Goal: Information Seeking & Learning: Stay updated

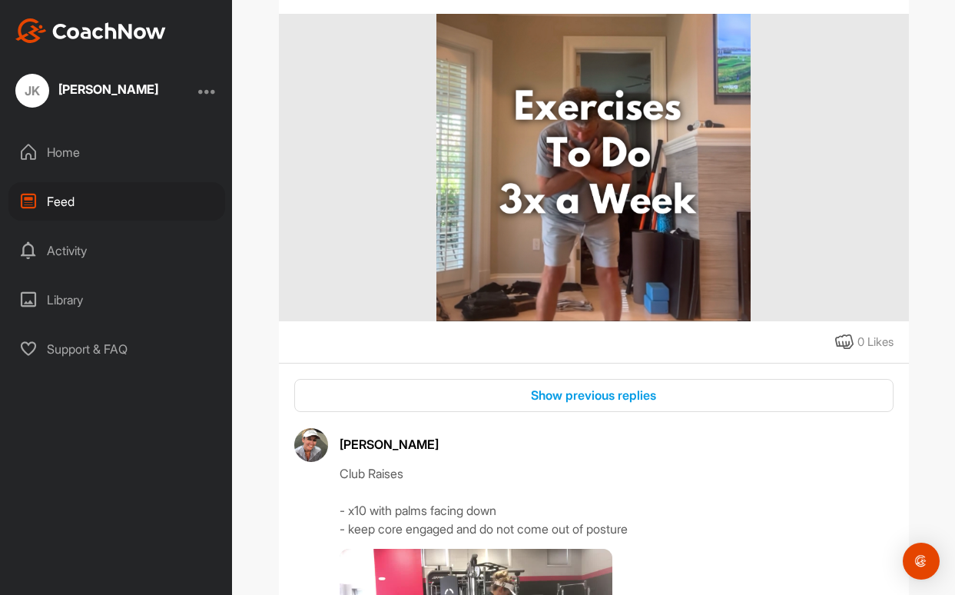
scroll to position [257, 0]
click at [579, 394] on div "Show previous replies" at bounding box center [594, 394] width 575 height 18
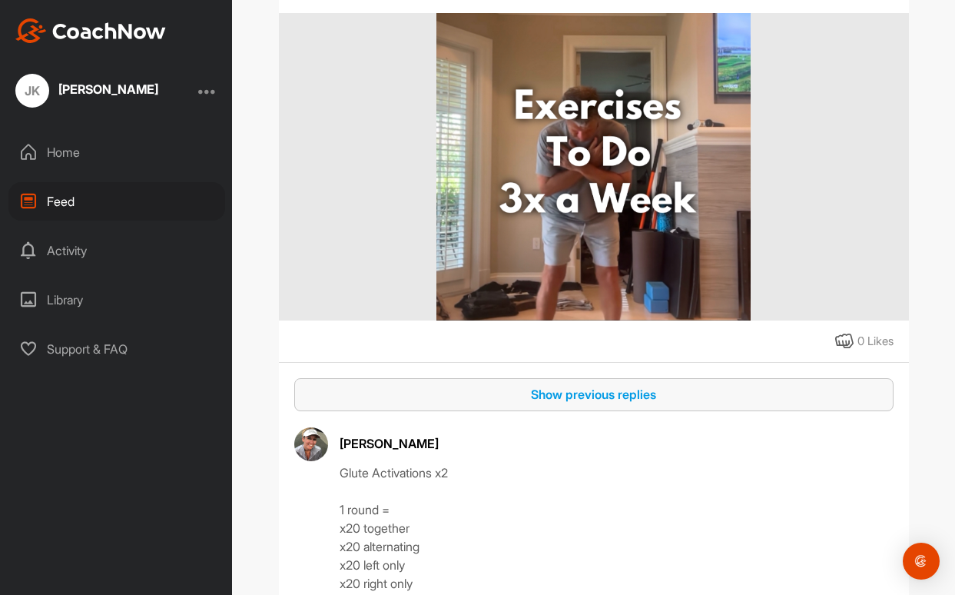
click at [579, 394] on div "Show previous replies" at bounding box center [594, 394] width 575 height 18
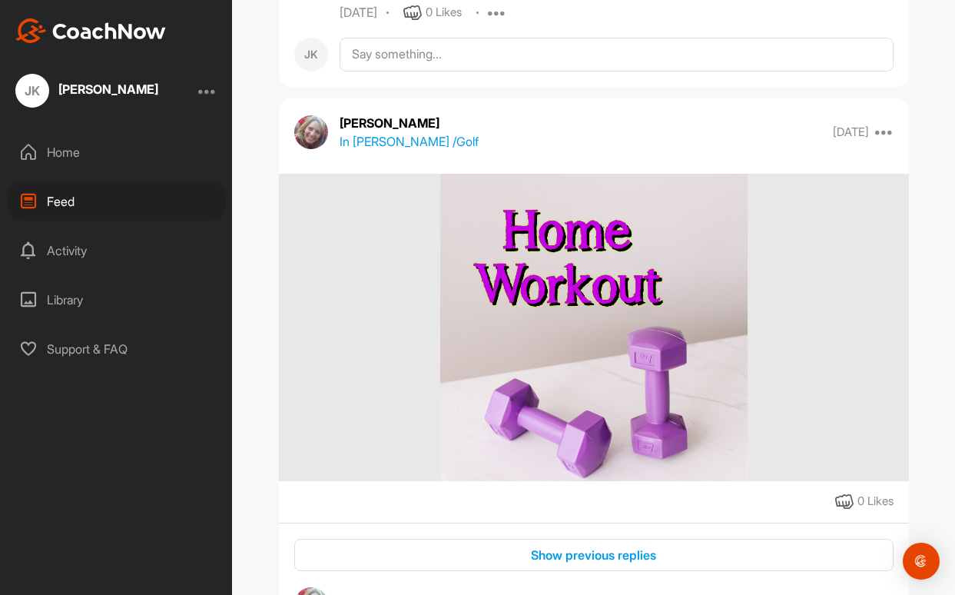
scroll to position [51451, 0]
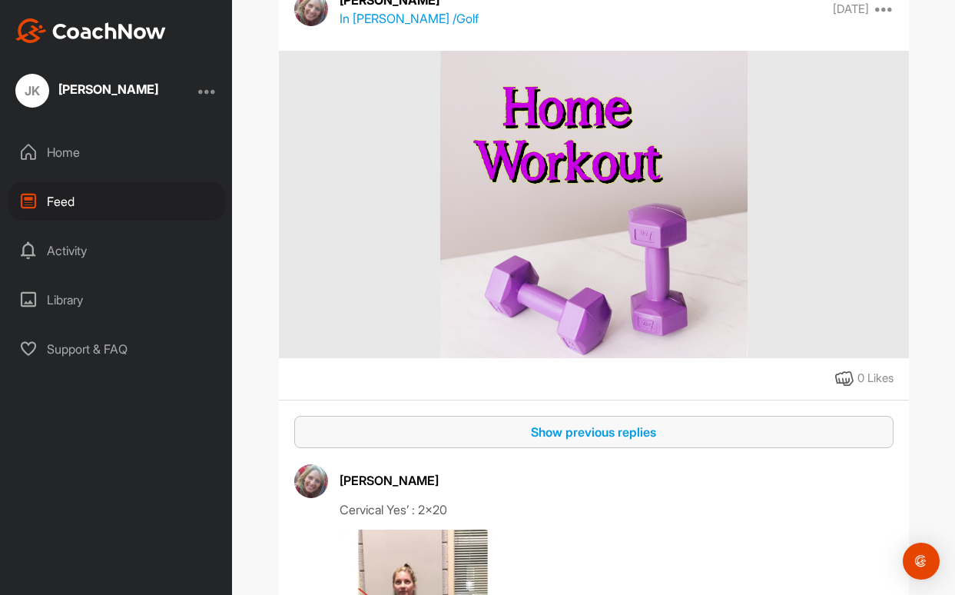
click at [579, 441] on div "Show previous replies" at bounding box center [594, 432] width 575 height 18
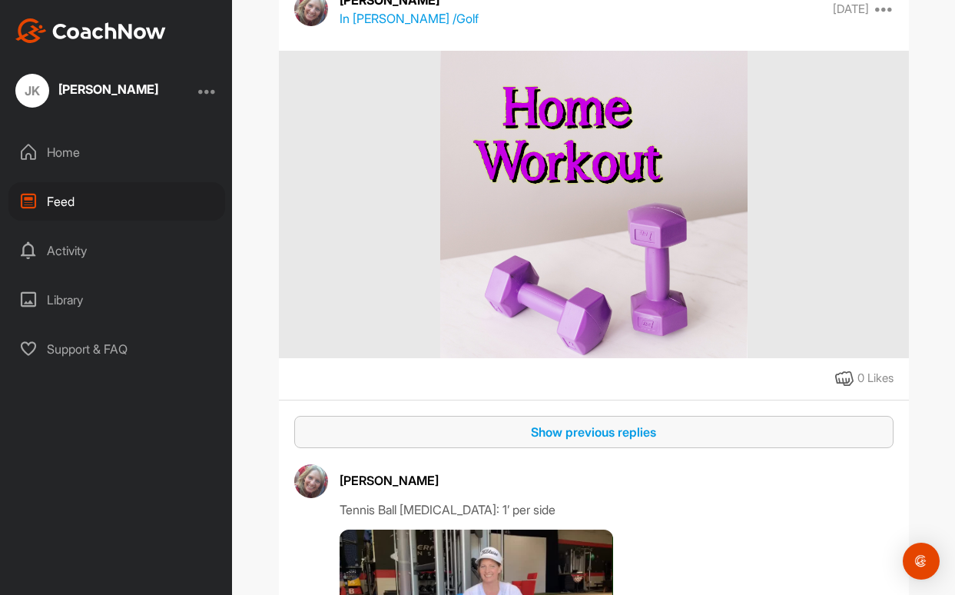
click at [579, 441] on div "Show previous replies" at bounding box center [594, 432] width 575 height 18
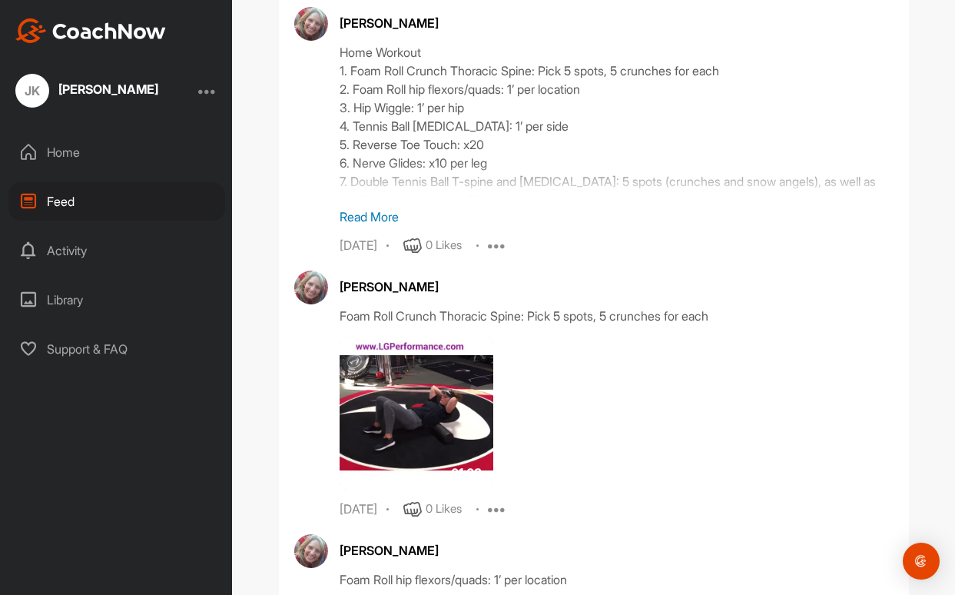
scroll to position [51859, 0]
click at [373, 227] on p "Read More" at bounding box center [617, 217] width 554 height 18
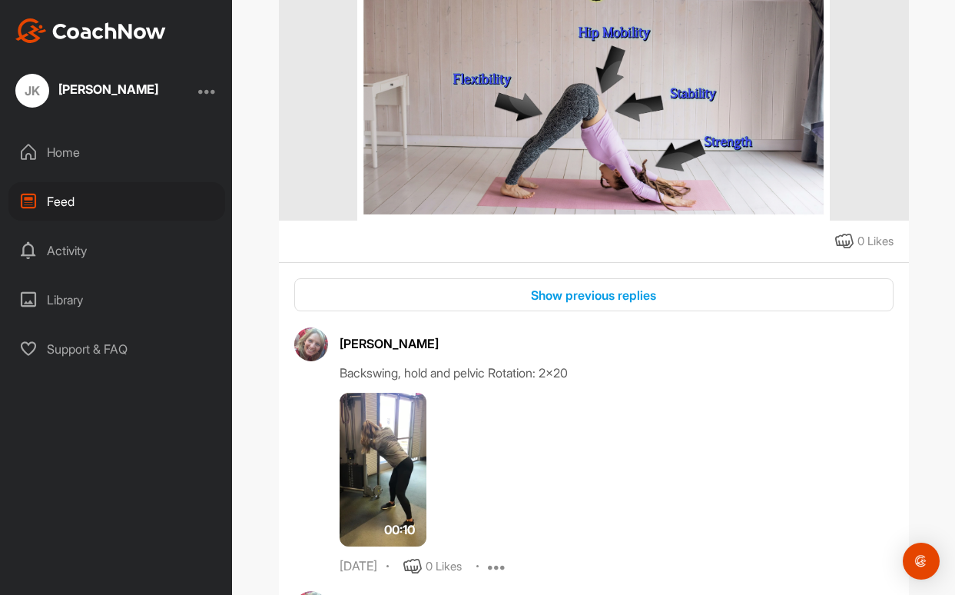
scroll to position [45003, 0]
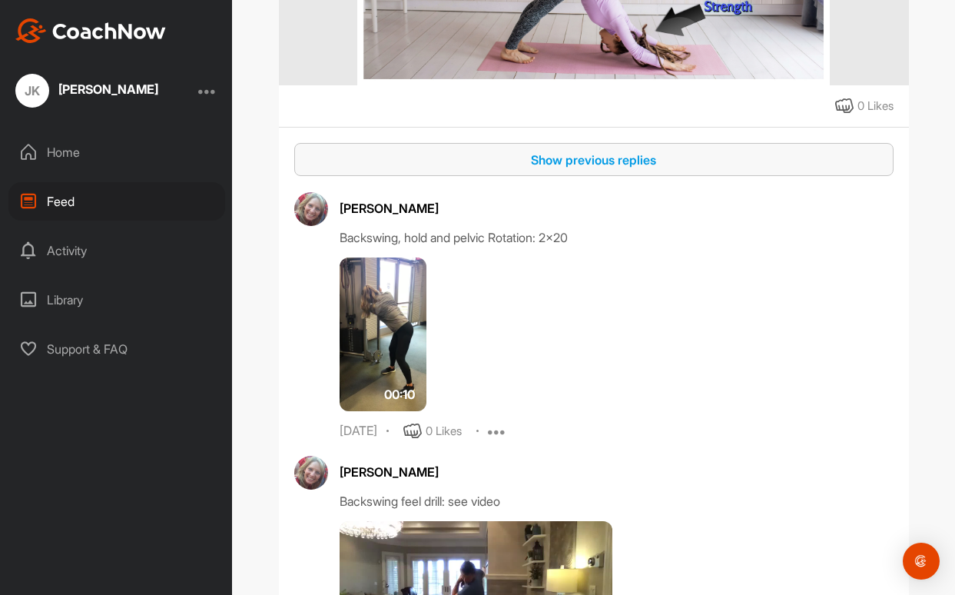
click at [547, 169] on div "Show previous replies" at bounding box center [594, 160] width 575 height 18
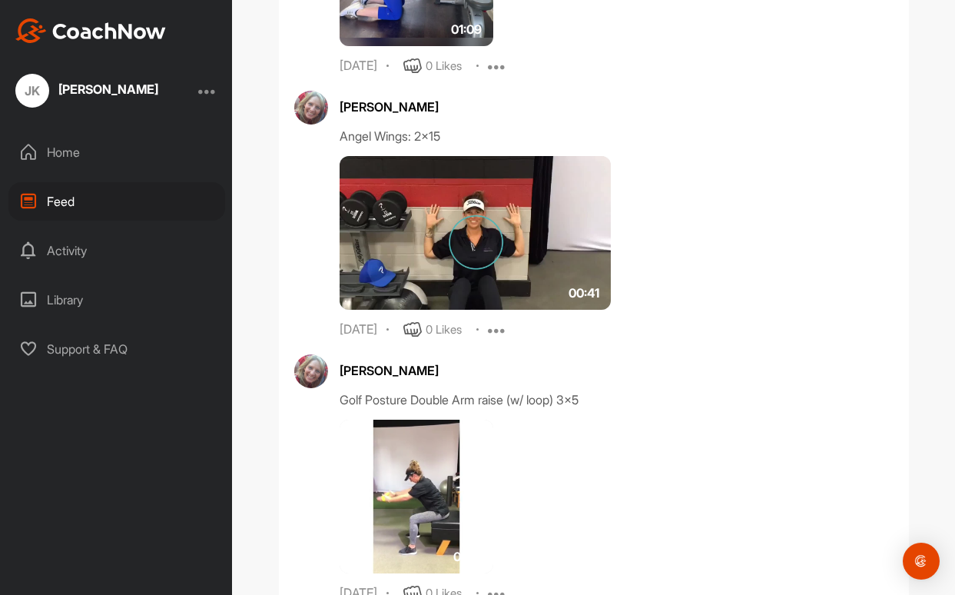
scroll to position [46207, 0]
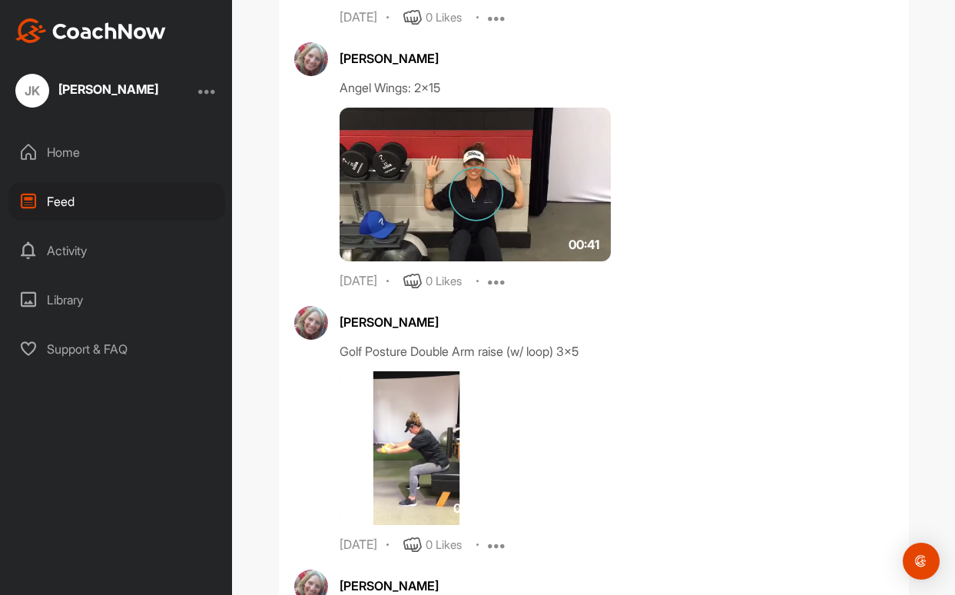
click at [485, 249] on img at bounding box center [476, 185] width 272 height 154
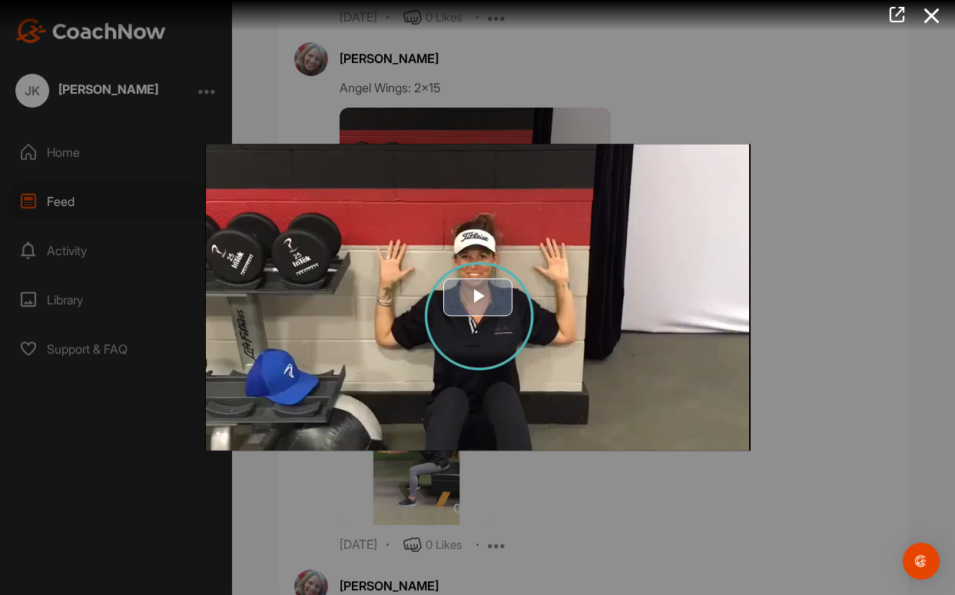
click at [478, 297] on span "Video Player" at bounding box center [478, 297] width 0 height 0
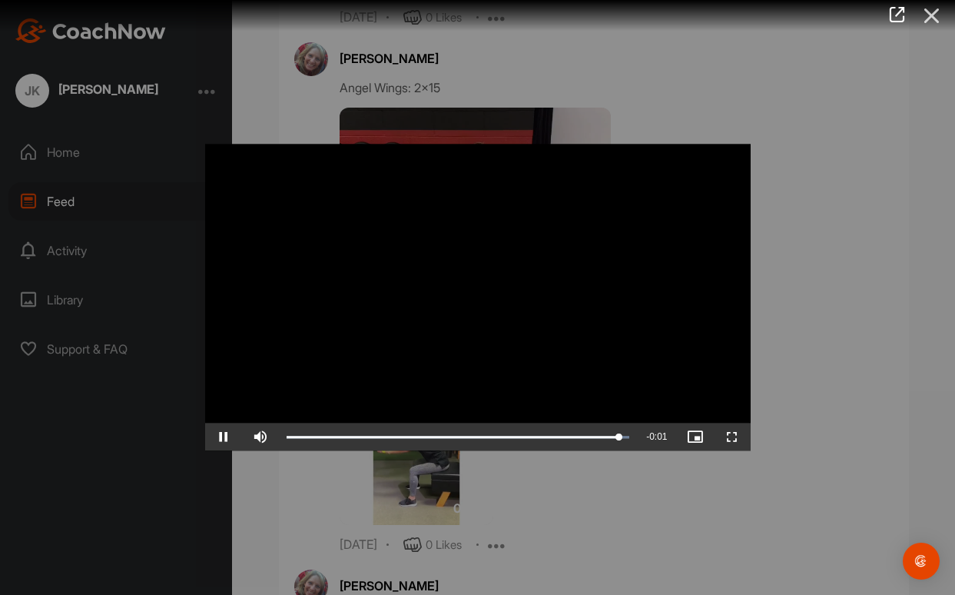
click at [926, 15] on icon at bounding box center [931, 16] width 35 height 28
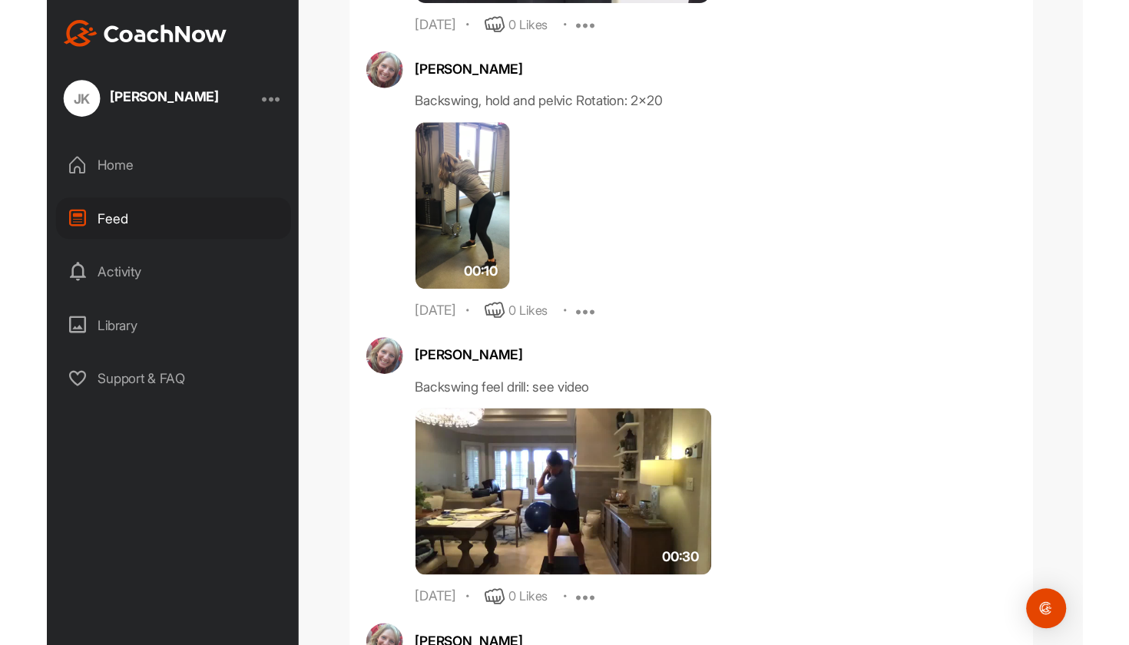
scroll to position [47249, 0]
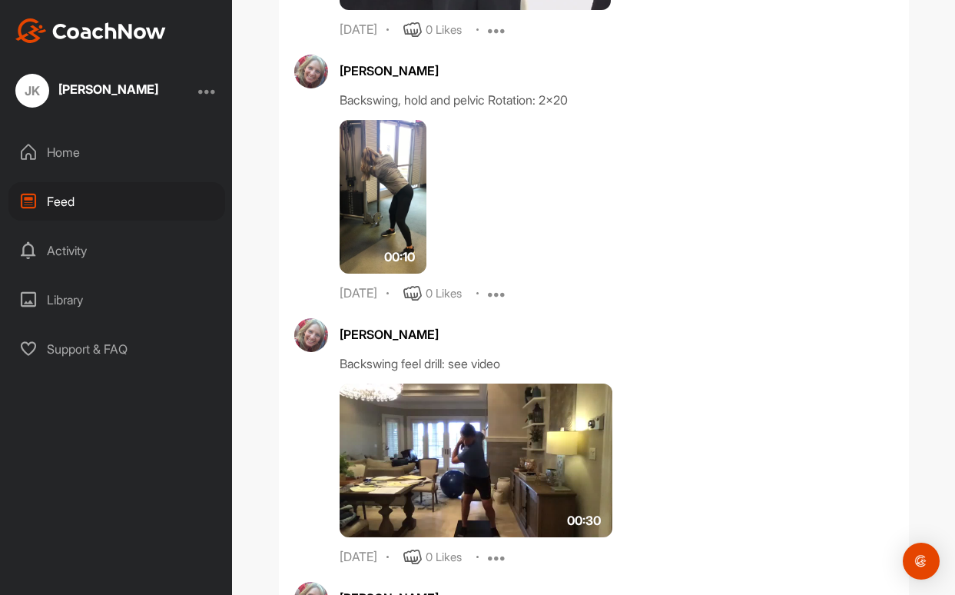
click at [407, 259] on img at bounding box center [384, 197] width 88 height 154
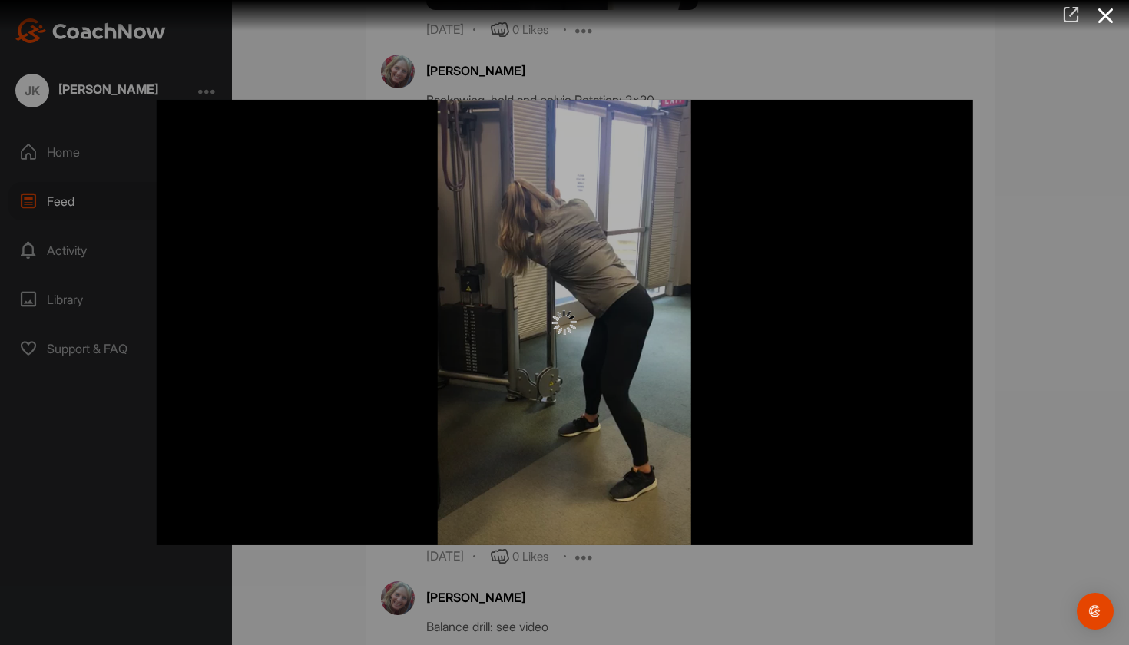
click at [954, 15] on icon at bounding box center [1072, 14] width 18 height 17
click at [954, 14] on icon at bounding box center [1106, 16] width 35 height 28
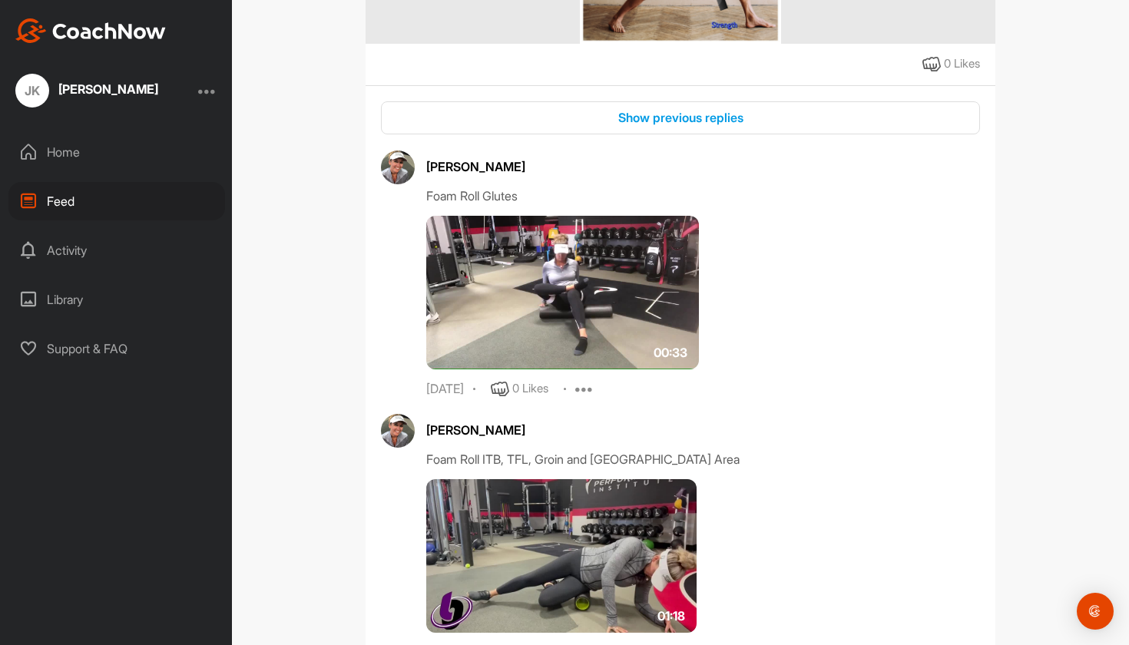
scroll to position [37535, 0]
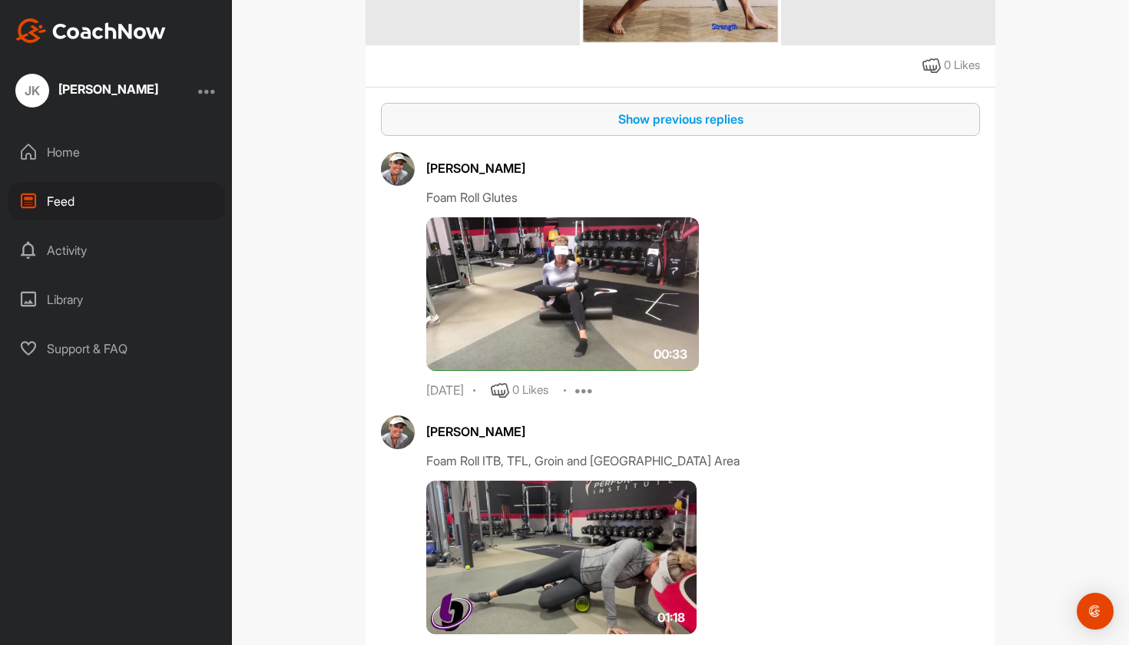
click at [702, 128] on div "Show previous replies" at bounding box center [680, 119] width 575 height 18
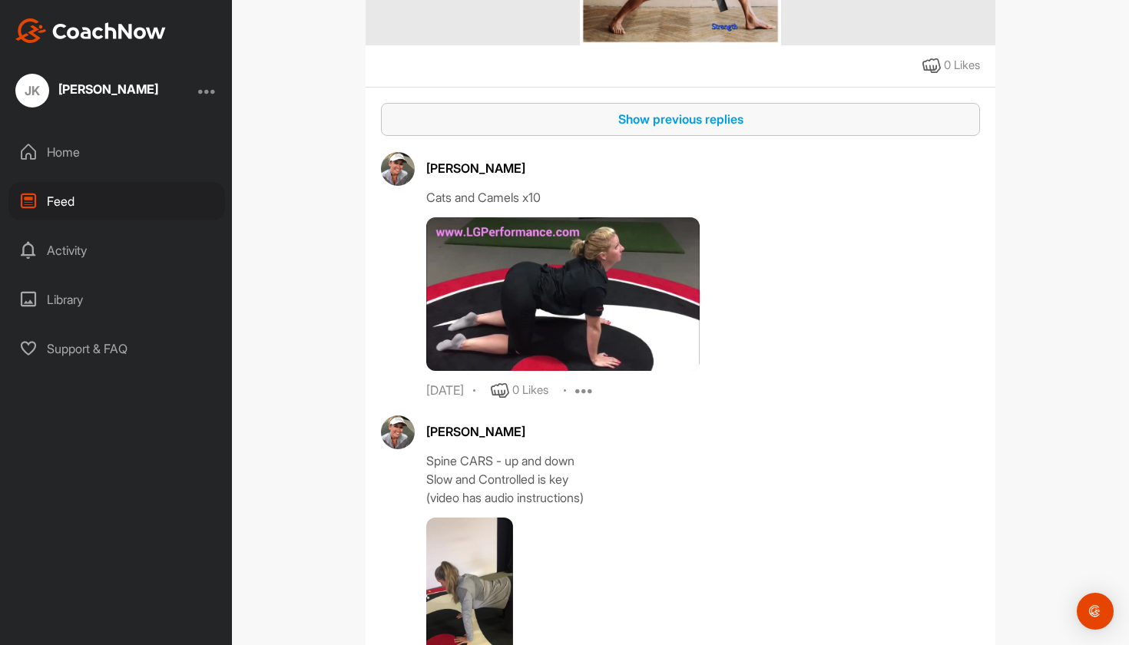
click at [702, 128] on div "Show previous replies" at bounding box center [680, 119] width 575 height 18
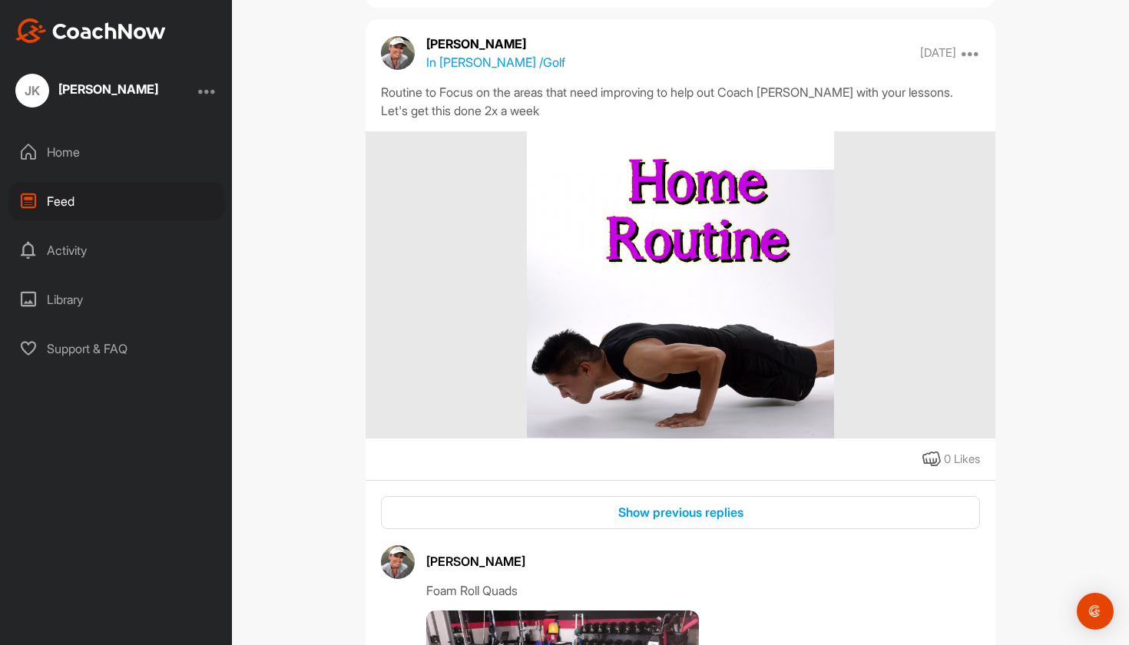
scroll to position [35742, 0]
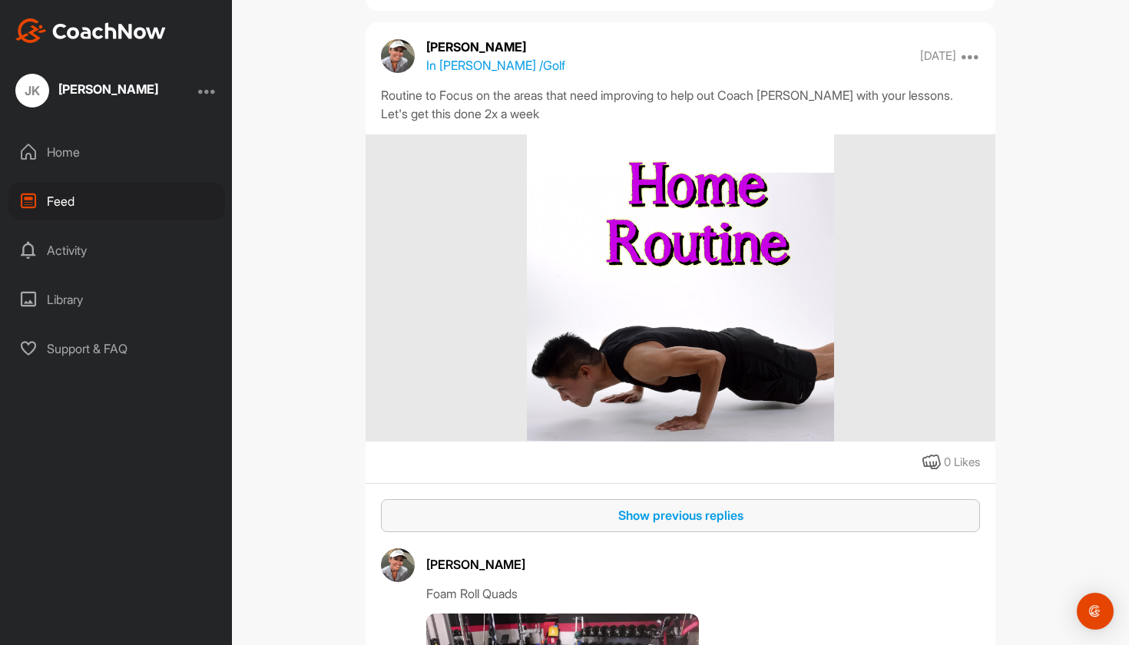
click at [638, 525] on div "Show previous replies" at bounding box center [680, 515] width 575 height 18
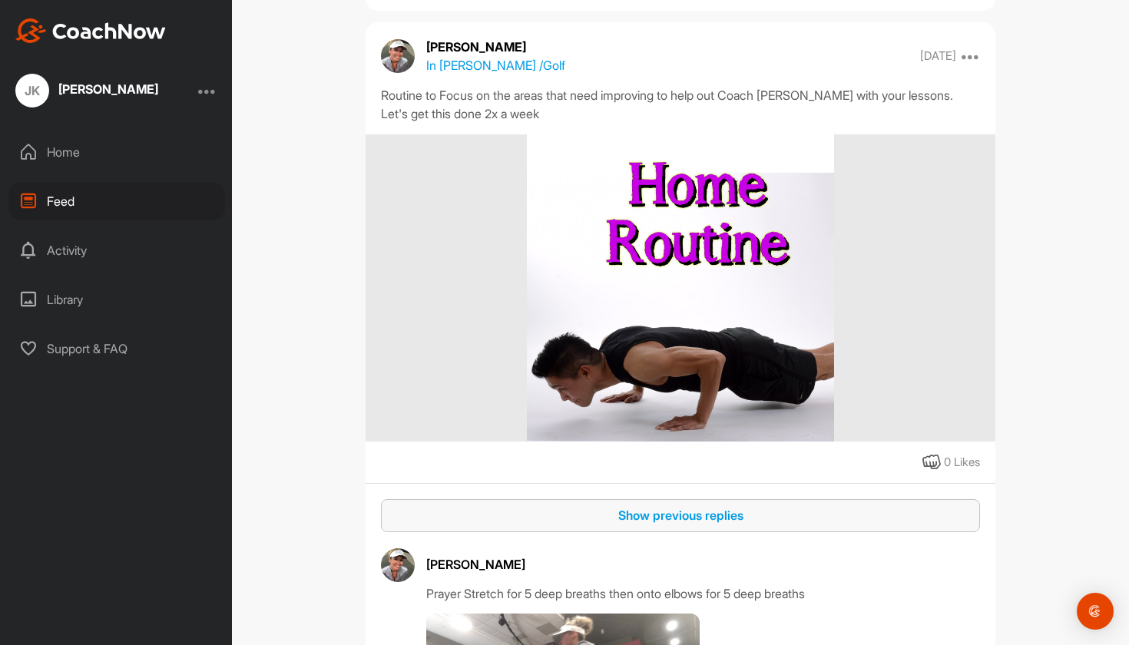
click at [638, 525] on div "Show previous replies" at bounding box center [680, 515] width 575 height 18
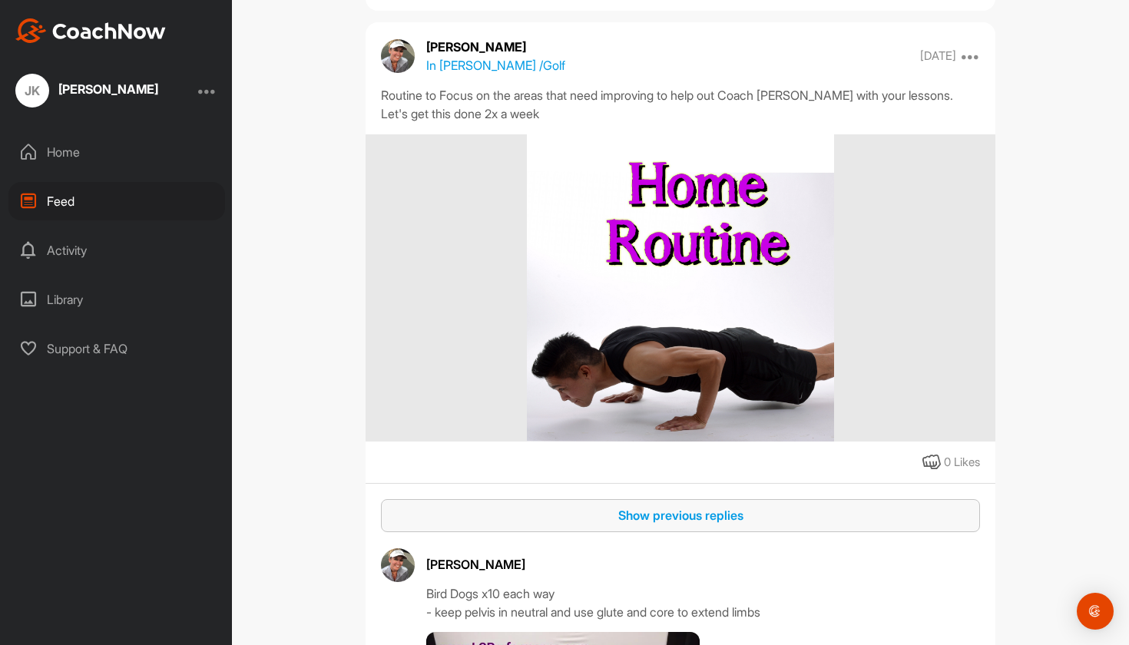
click at [638, 525] on div "Show previous replies" at bounding box center [680, 515] width 575 height 18
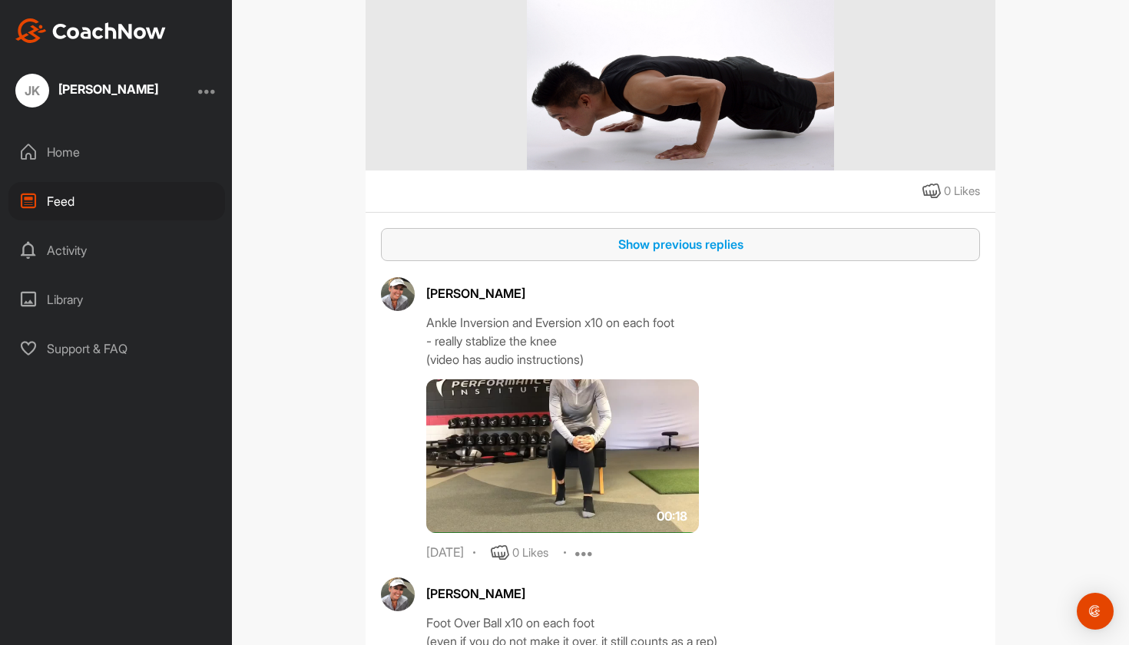
scroll to position [36017, 0]
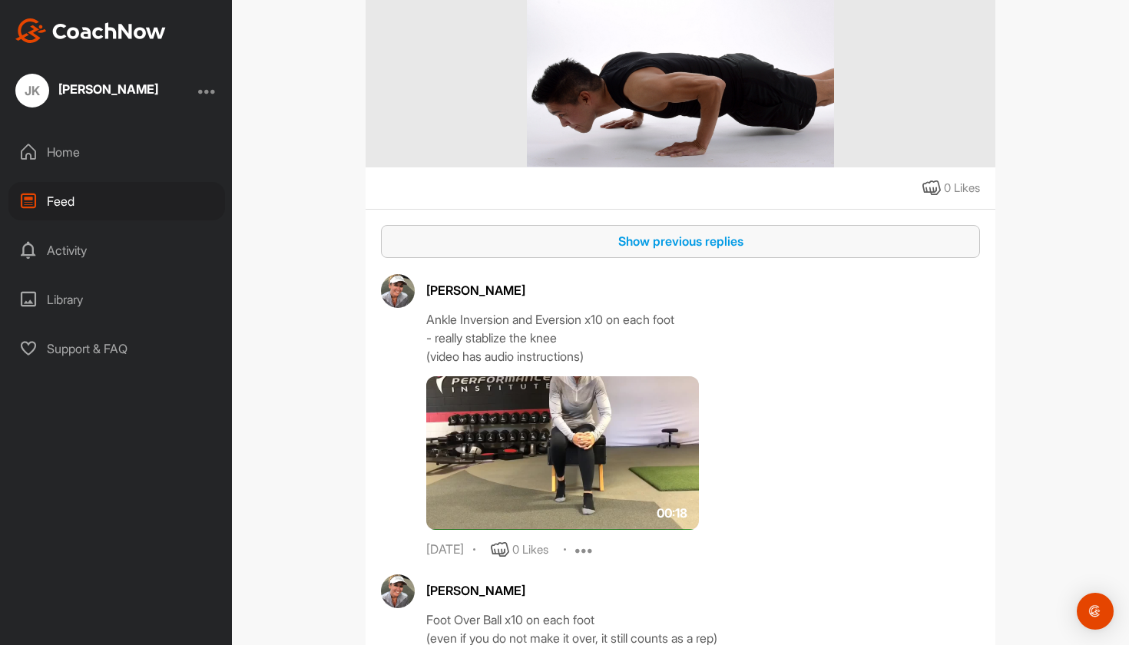
click at [639, 250] on div "Show previous replies" at bounding box center [680, 241] width 575 height 18
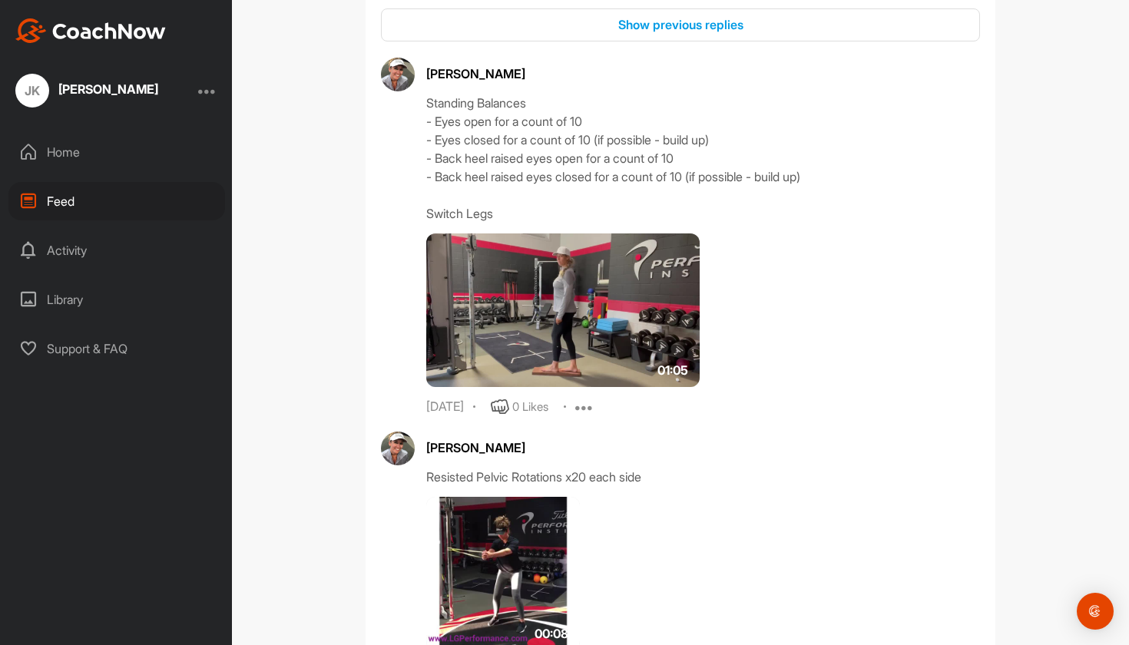
scroll to position [34740, 0]
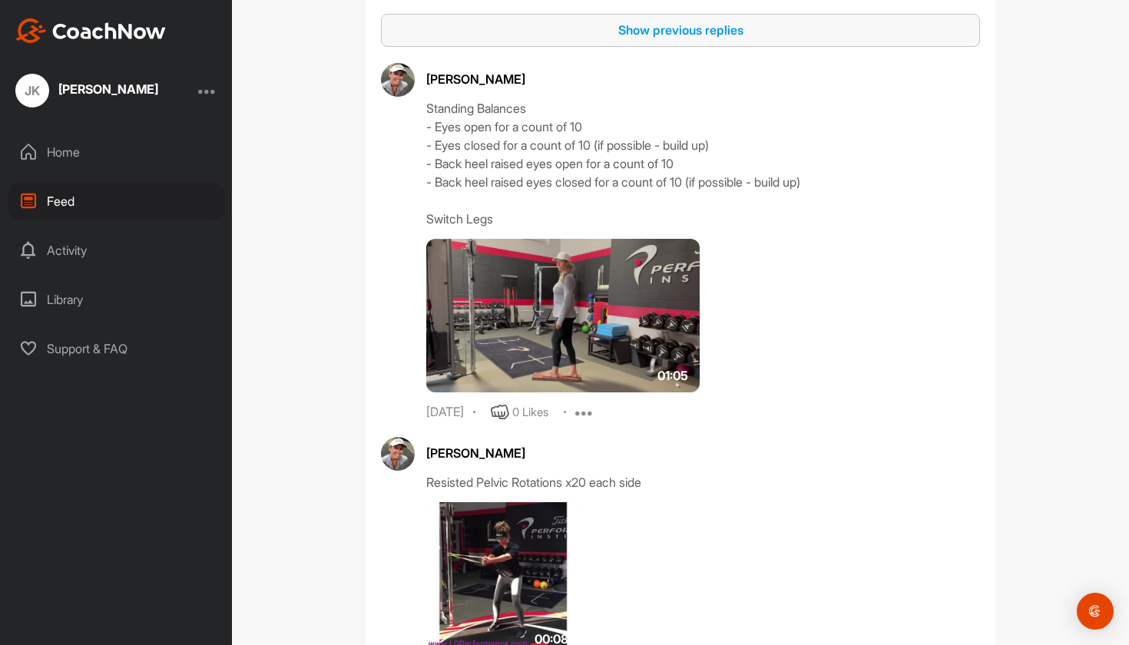
click at [659, 39] on div "Show previous replies" at bounding box center [680, 30] width 575 height 18
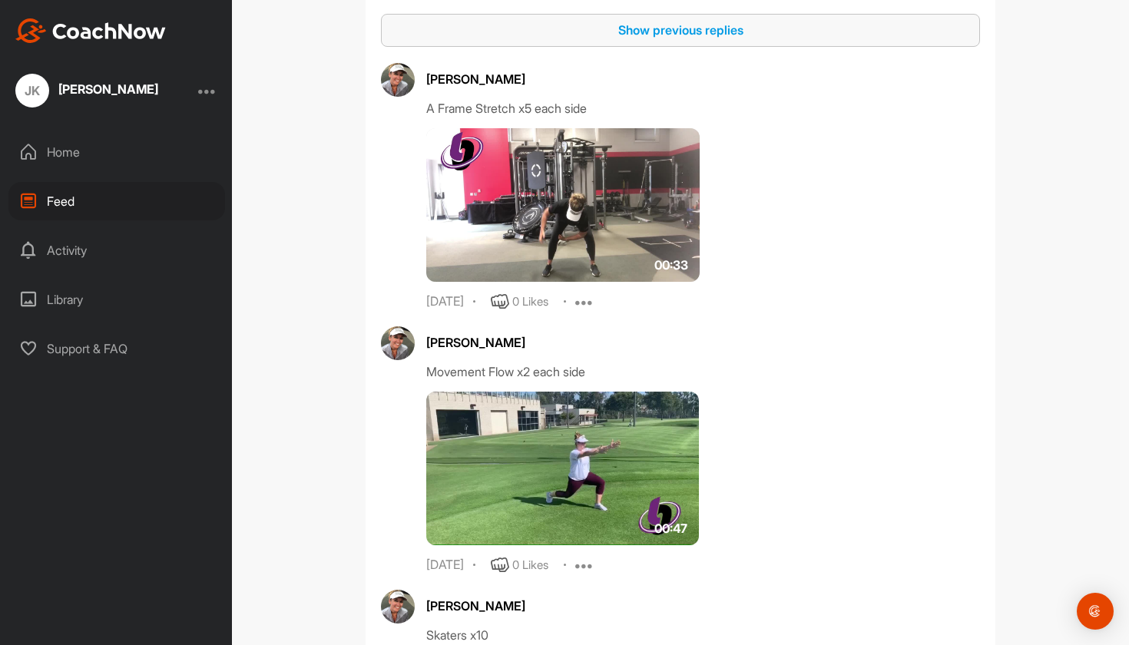
click at [662, 39] on div "Show previous replies" at bounding box center [680, 30] width 575 height 18
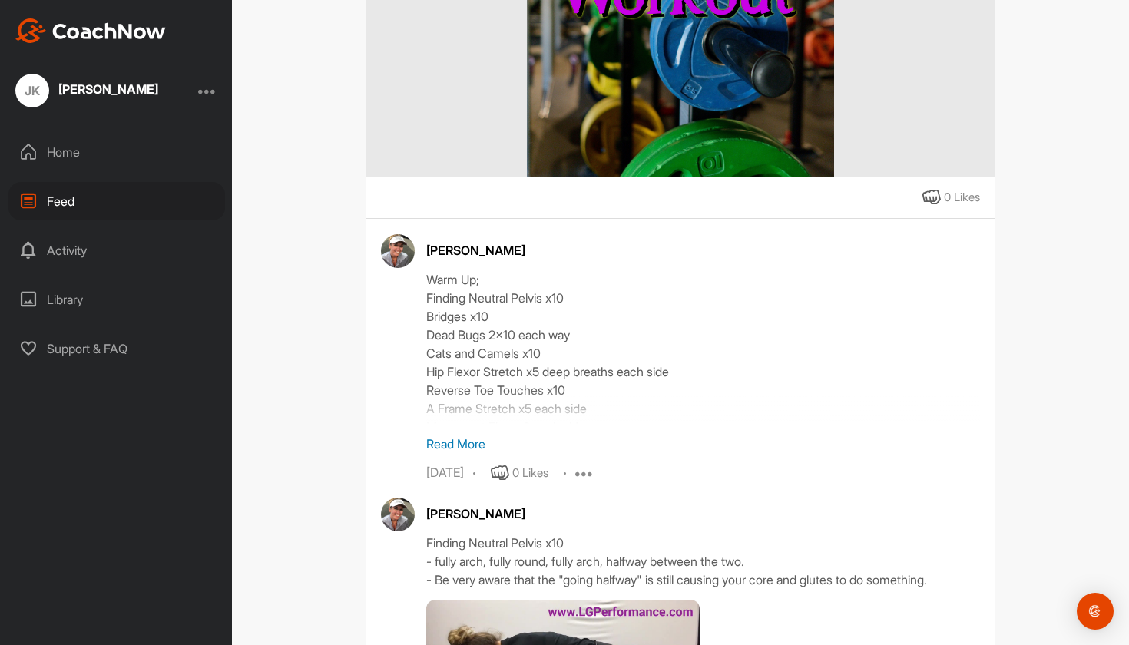
scroll to position [34517, 0]
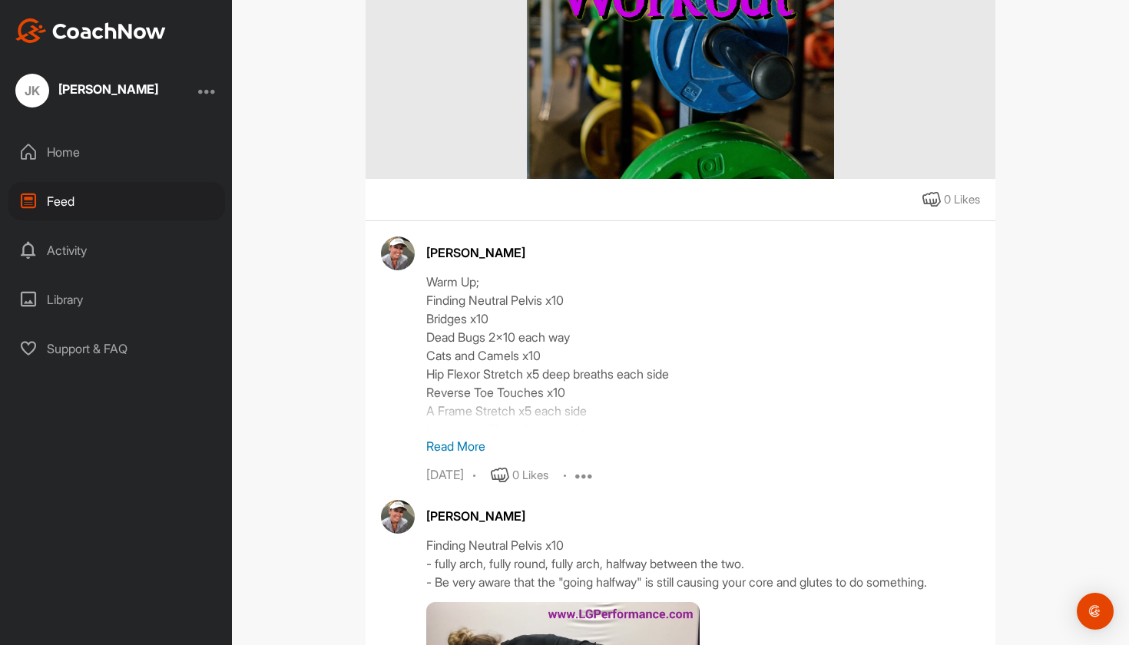
click at [449, 456] on p "Read More" at bounding box center [703, 446] width 554 height 18
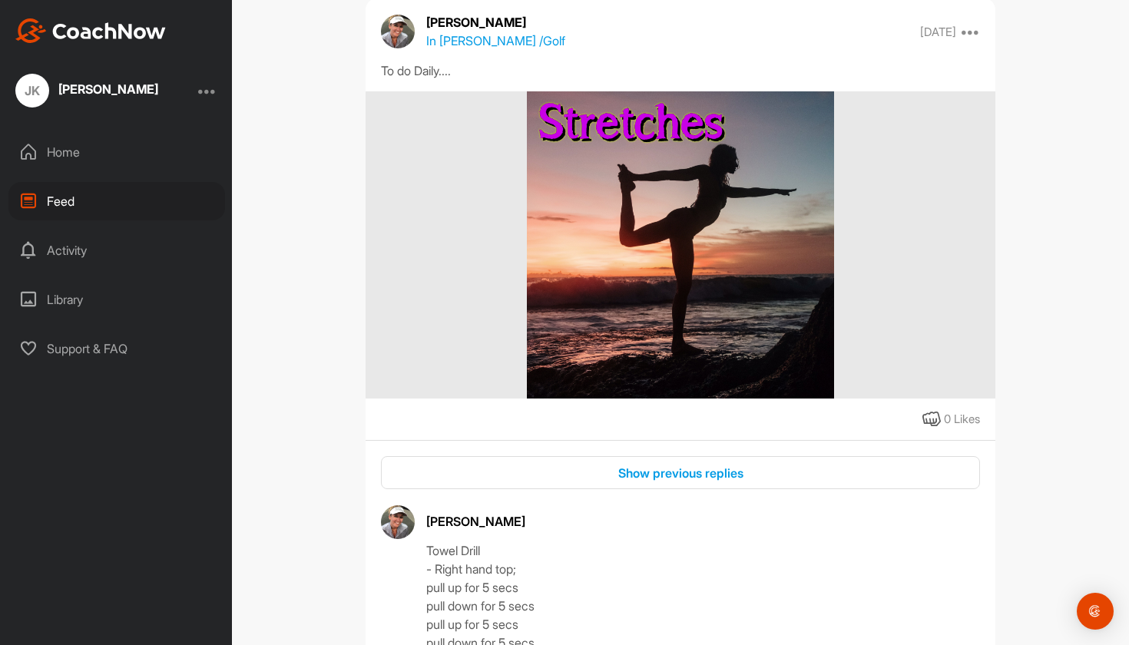
scroll to position [20493, 0]
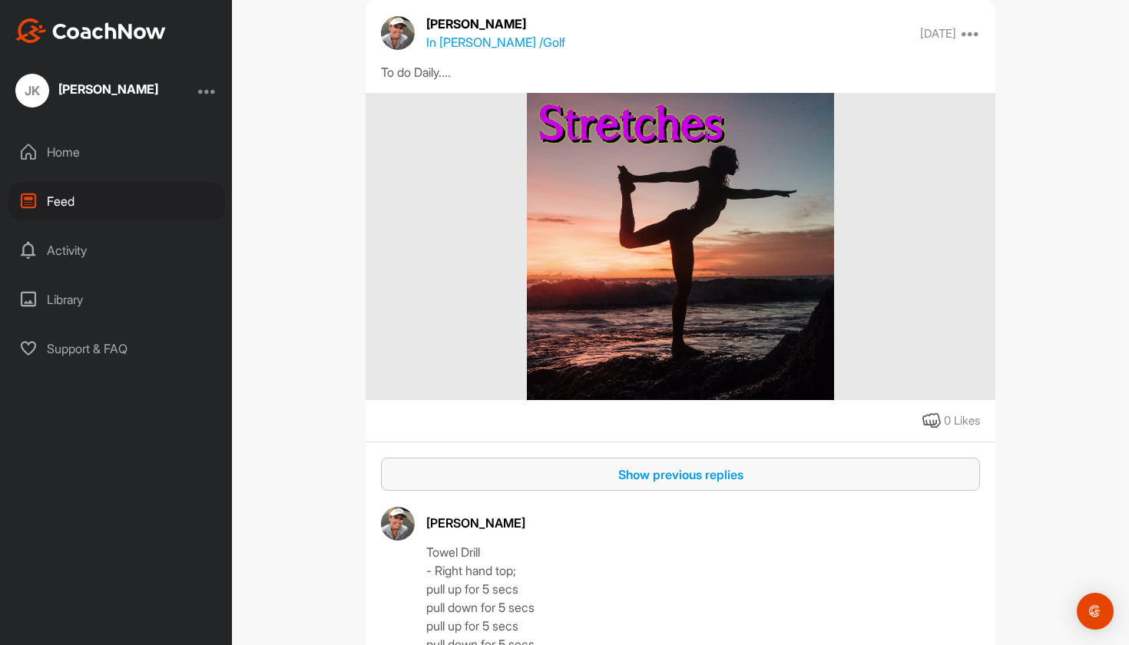
click at [632, 484] on div "Show previous replies" at bounding box center [680, 475] width 575 height 18
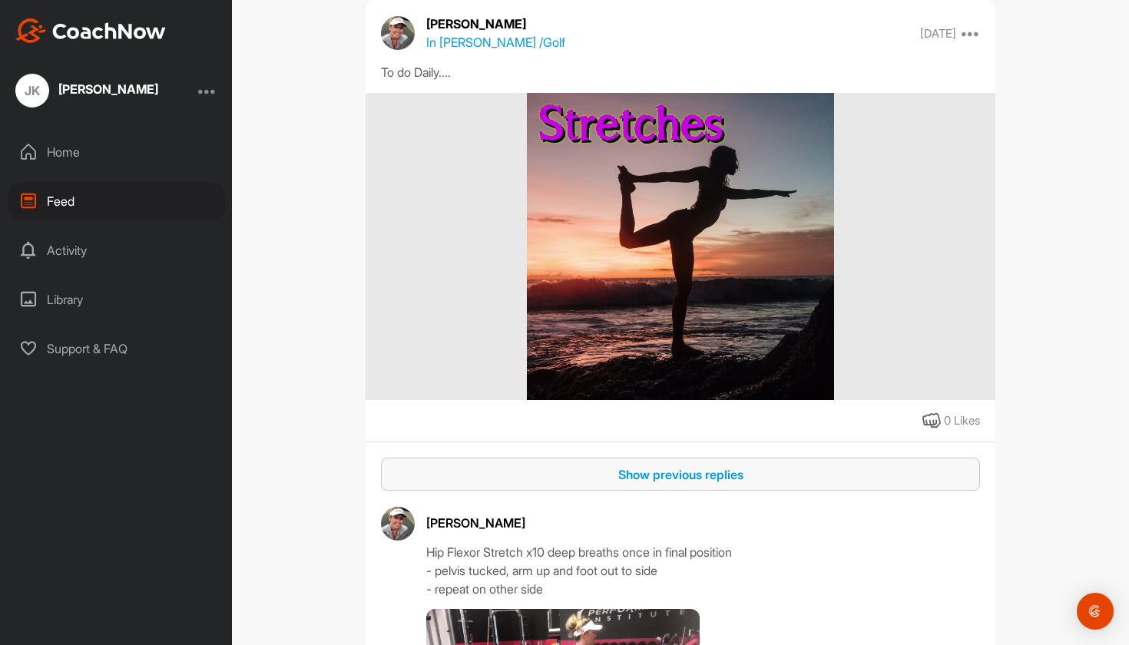
click at [632, 484] on div "Show previous replies" at bounding box center [680, 475] width 575 height 18
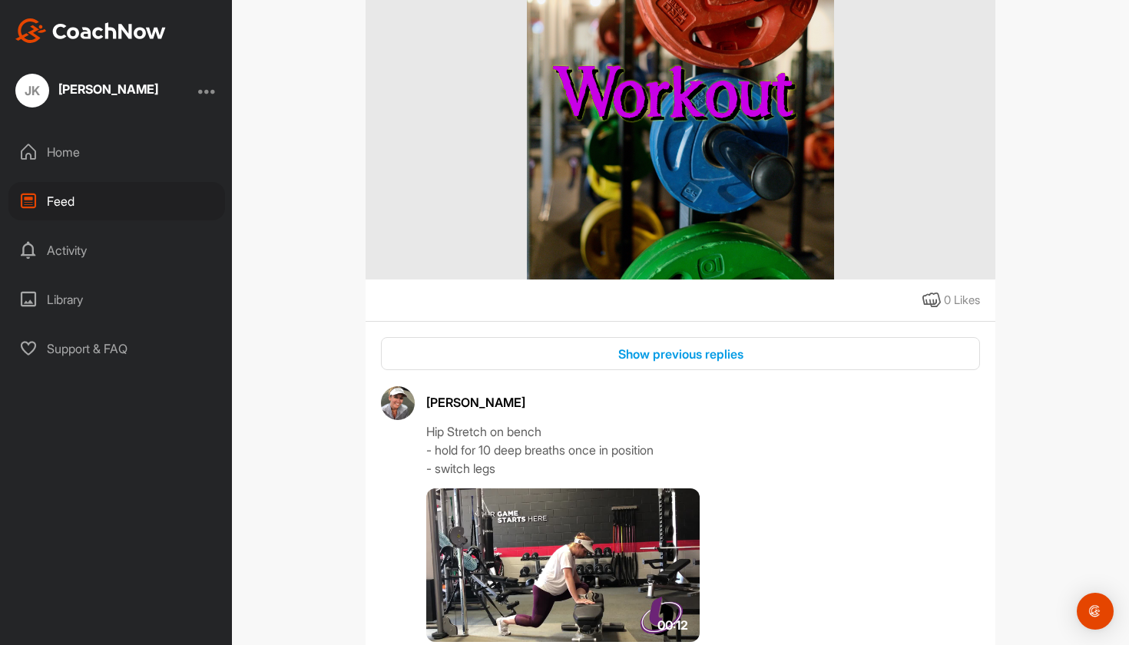
scroll to position [19177, 0]
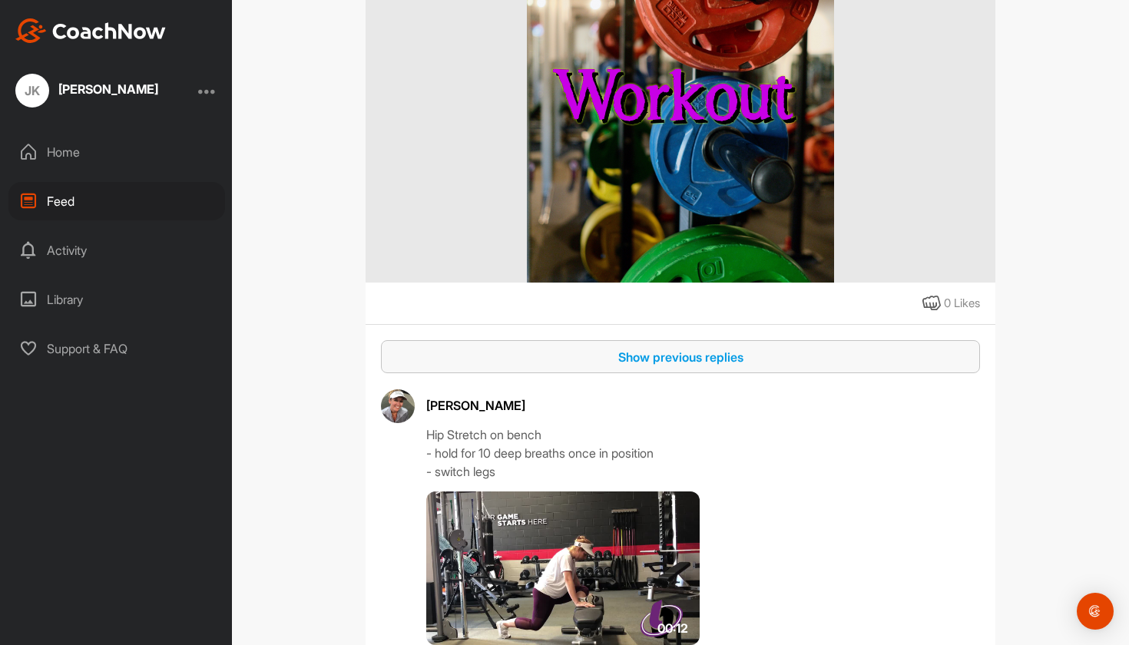
click at [645, 366] on div "Show previous replies" at bounding box center [680, 357] width 575 height 18
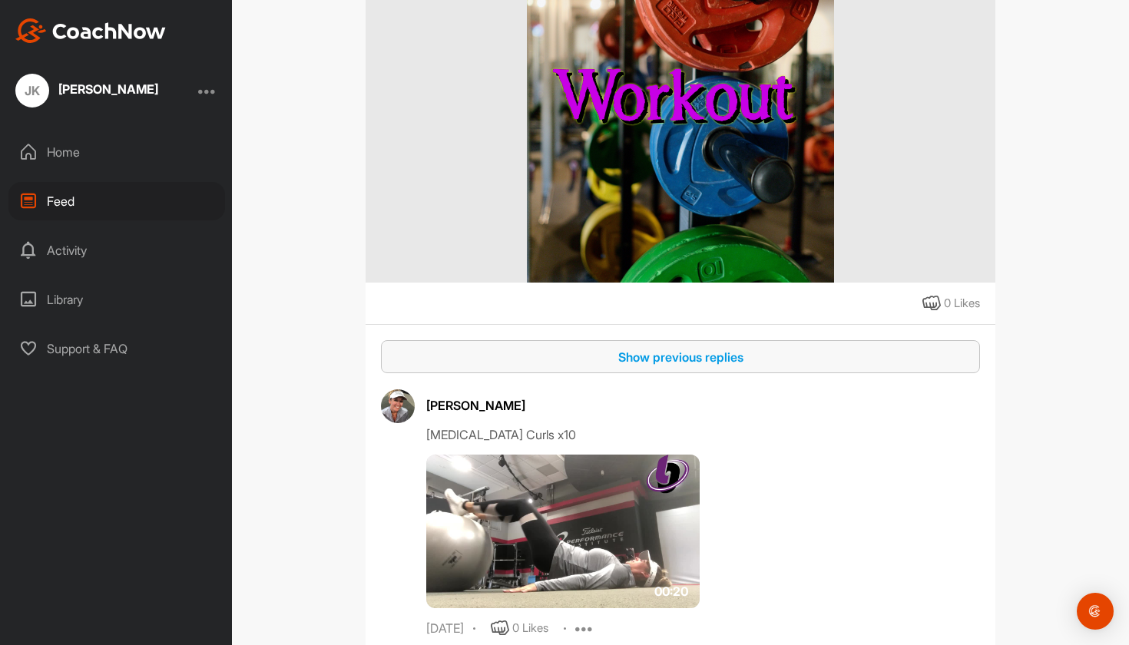
click at [645, 366] on div "Show previous replies" at bounding box center [680, 357] width 575 height 18
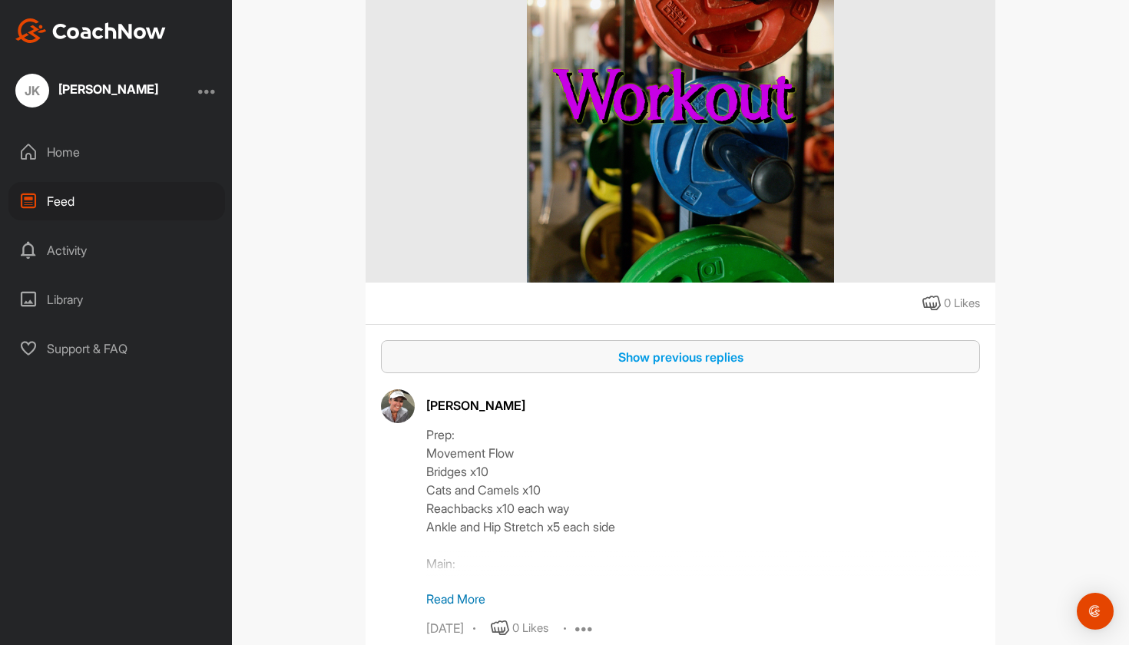
click at [645, 366] on div "Show previous replies" at bounding box center [680, 357] width 575 height 18
click at [642, 366] on div "Show previous replies" at bounding box center [680, 357] width 575 height 18
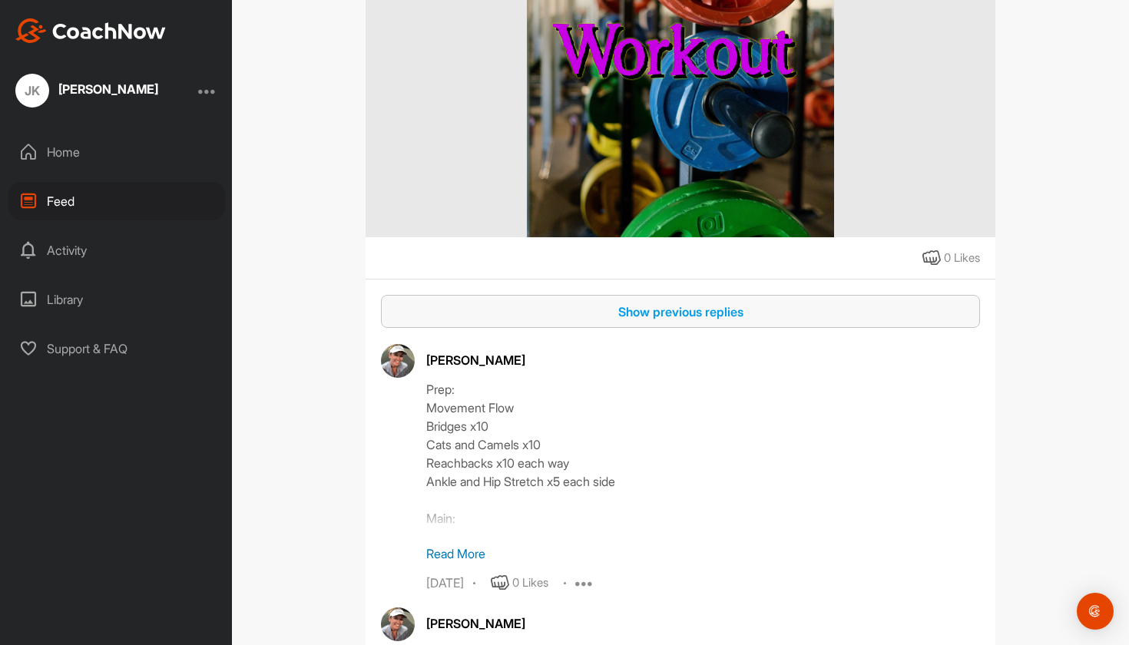
scroll to position [19222, 0]
click at [632, 322] on div "Show previous replies" at bounding box center [680, 312] width 575 height 18
click at [452, 564] on p "Read More" at bounding box center [703, 555] width 554 height 18
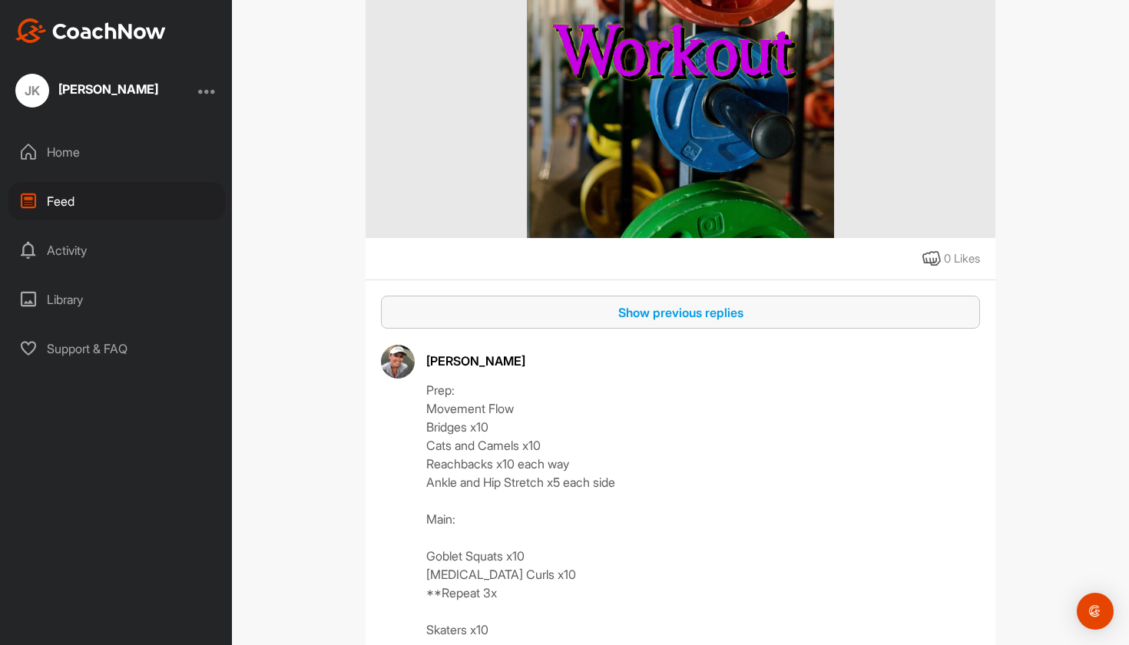
click at [625, 322] on div "Show previous replies" at bounding box center [680, 312] width 575 height 18
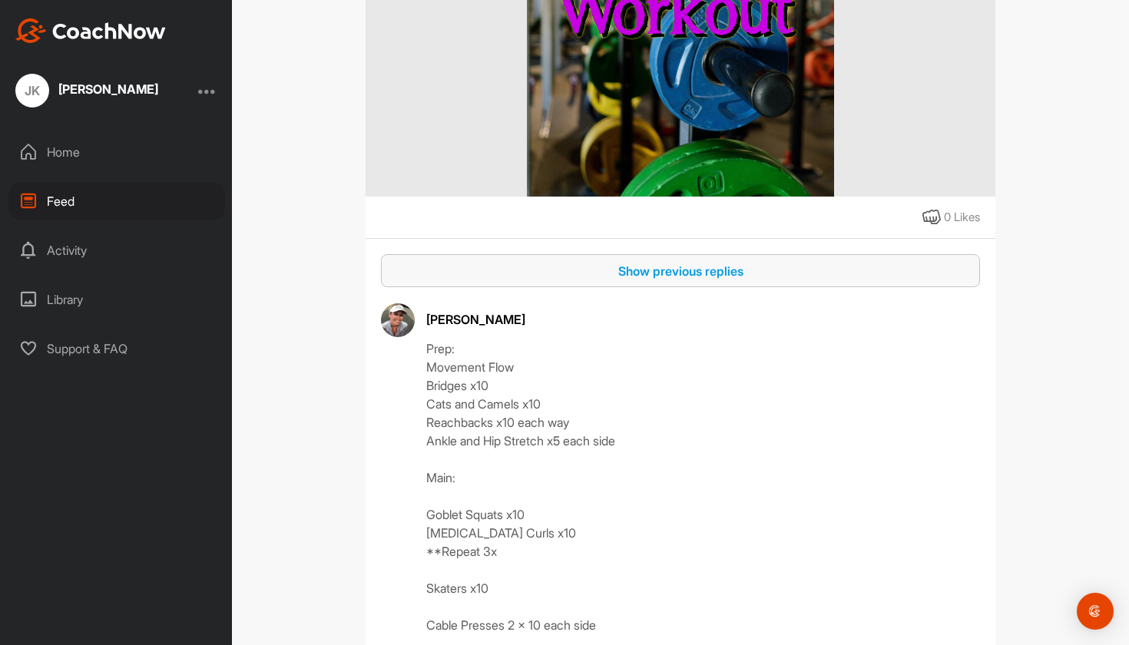
scroll to position [19224, 0]
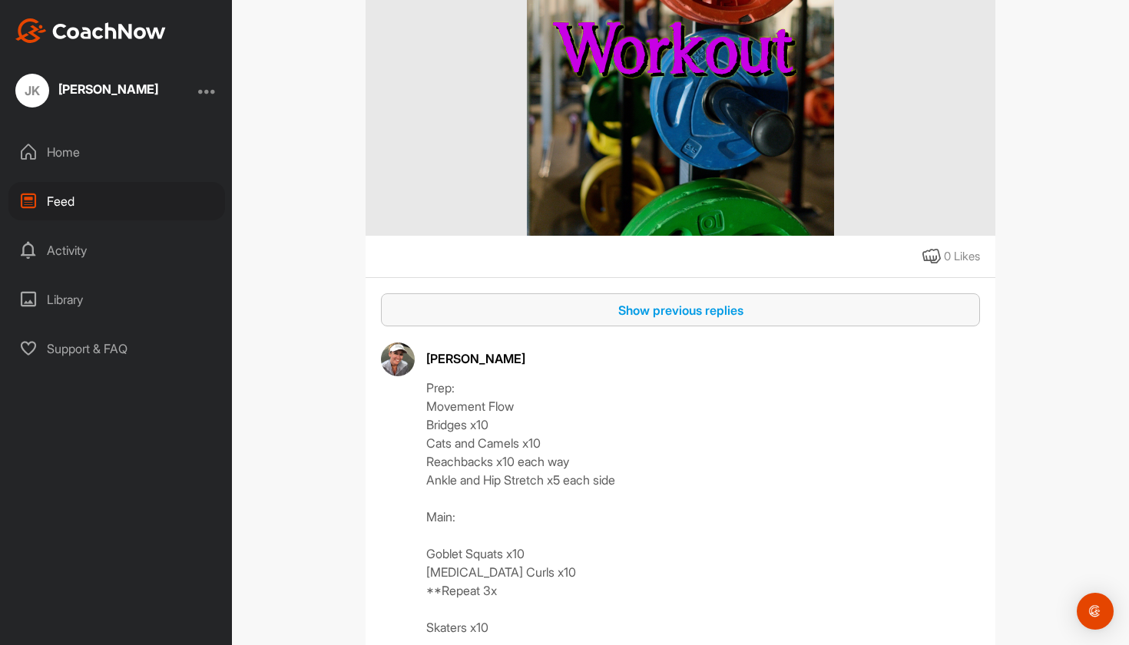
click at [628, 320] on div "Show previous replies" at bounding box center [680, 310] width 575 height 18
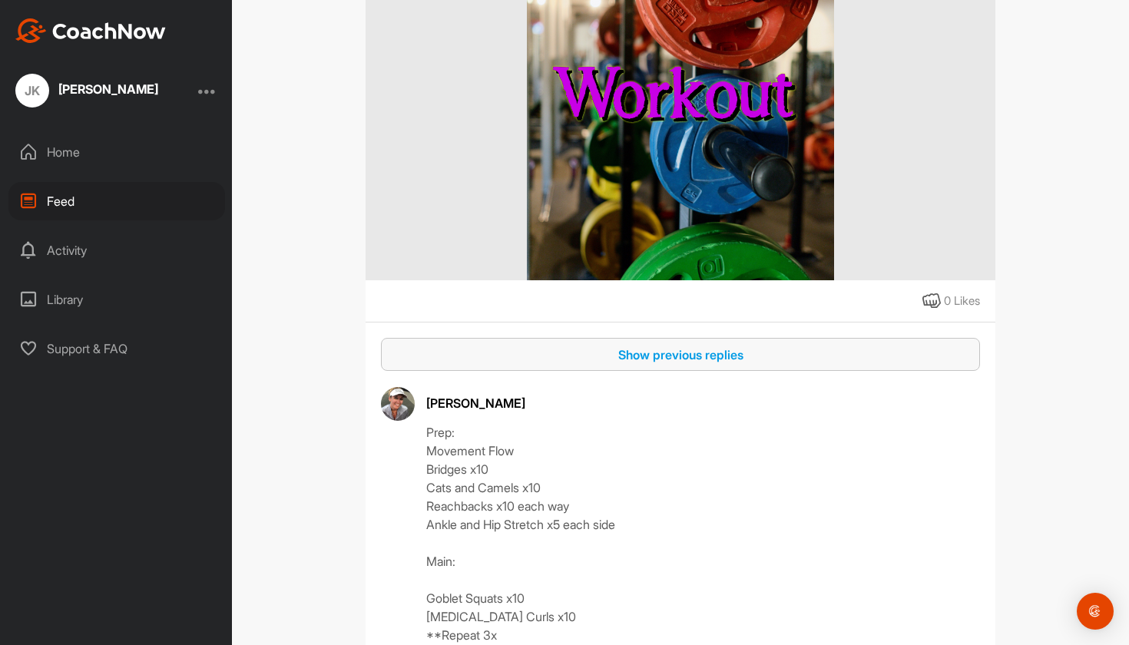
scroll to position [19163, 0]
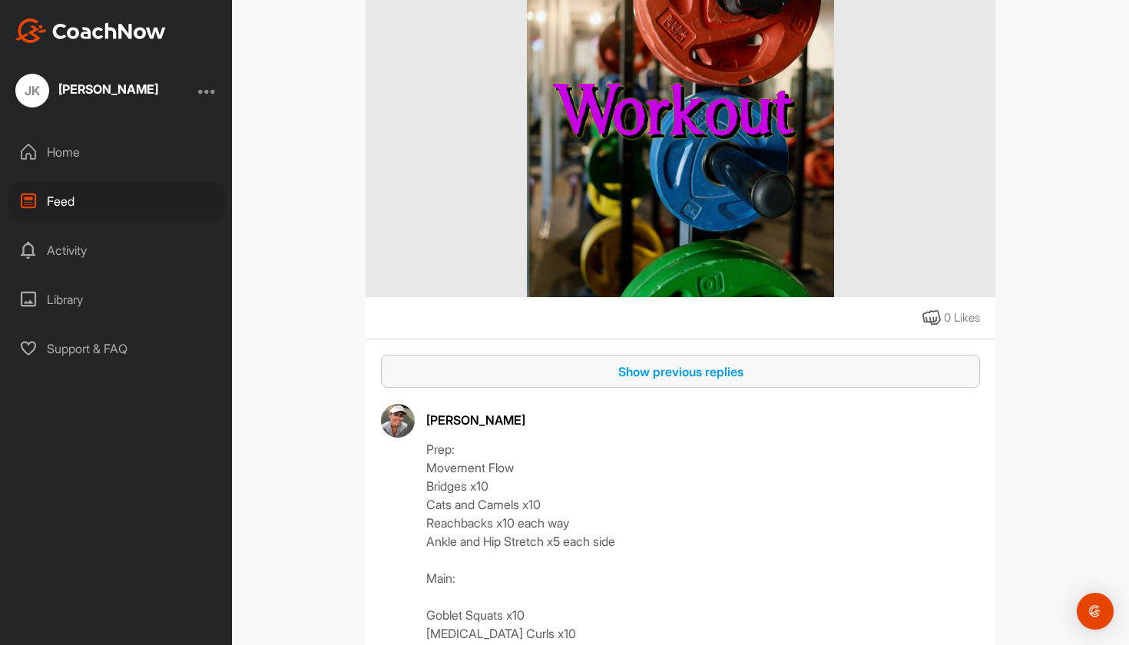
click at [665, 381] on div "Show previous replies" at bounding box center [680, 372] width 575 height 18
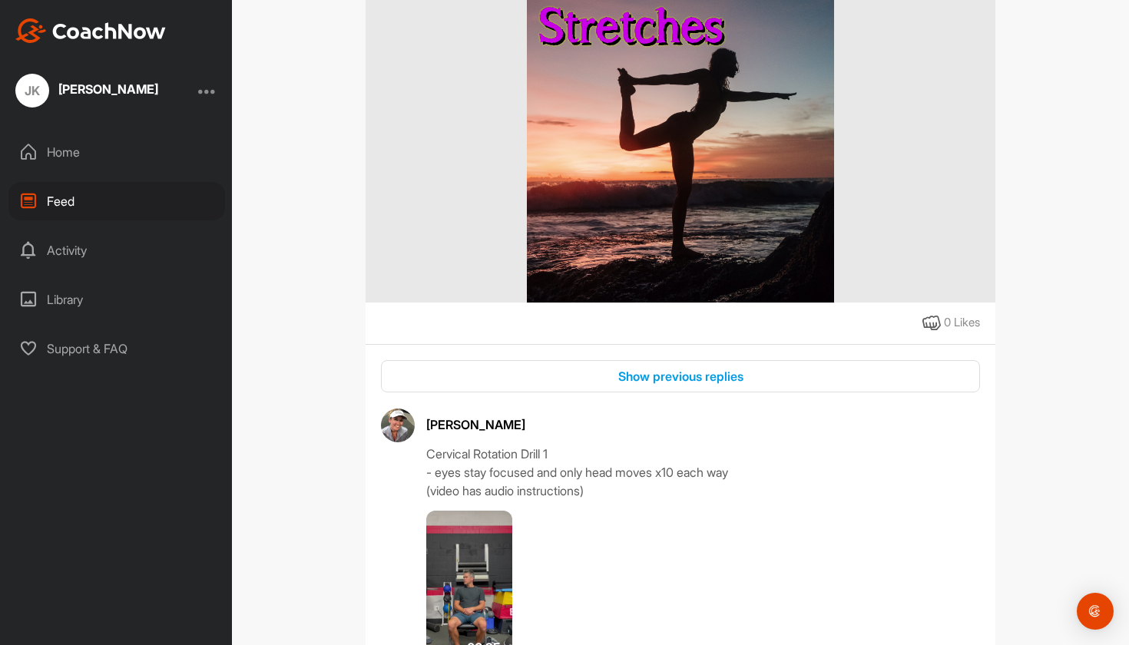
scroll to position [14607, 0]
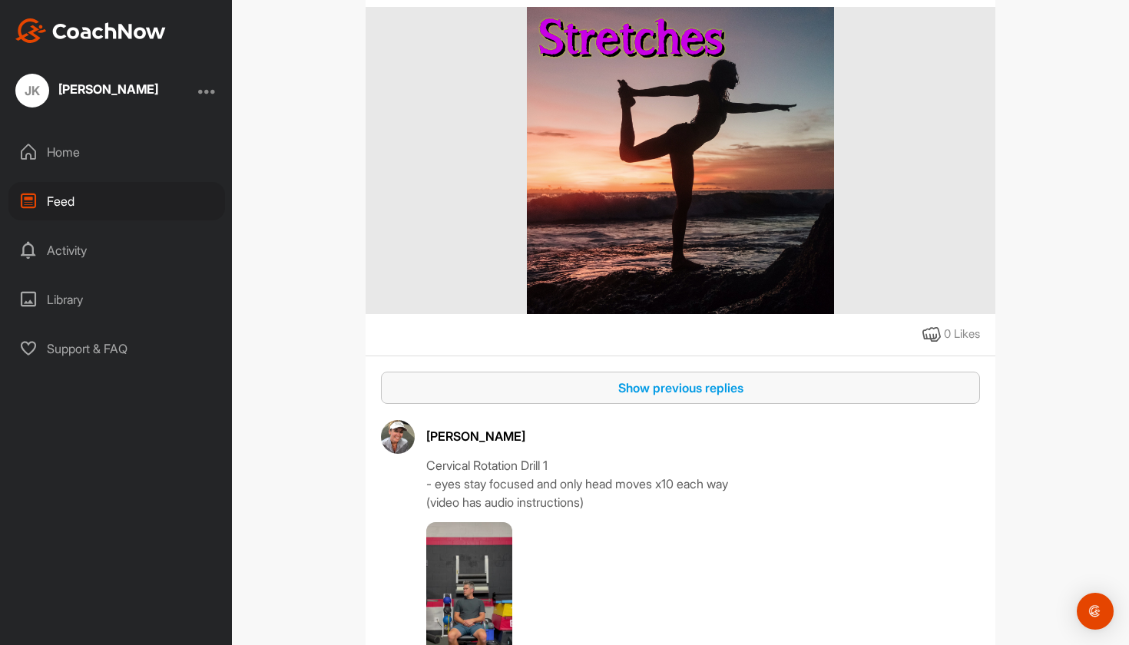
click at [665, 397] on div "Show previous replies" at bounding box center [680, 388] width 575 height 18
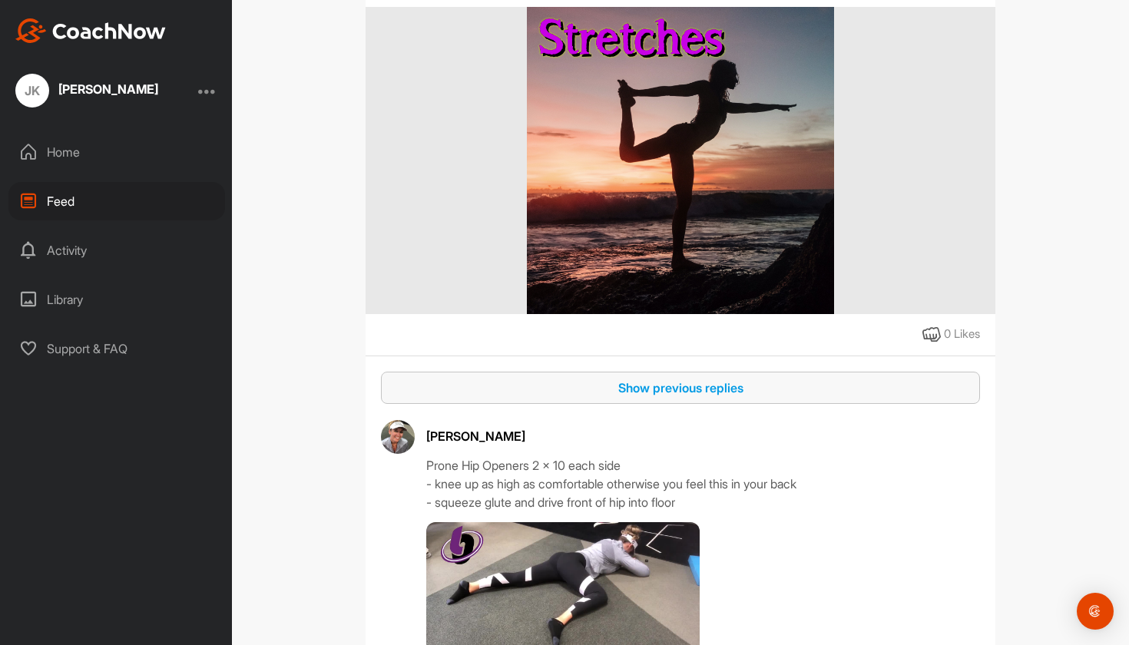
click at [665, 397] on div "Show previous replies" at bounding box center [680, 388] width 575 height 18
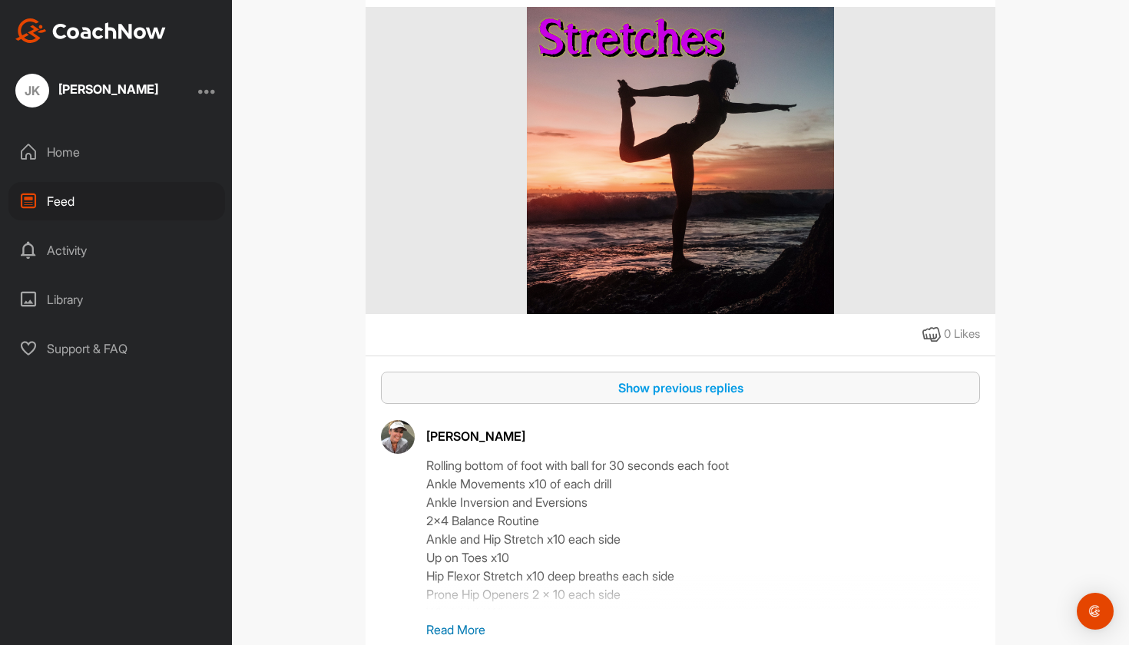
click at [665, 397] on div "Show previous replies" at bounding box center [680, 388] width 575 height 18
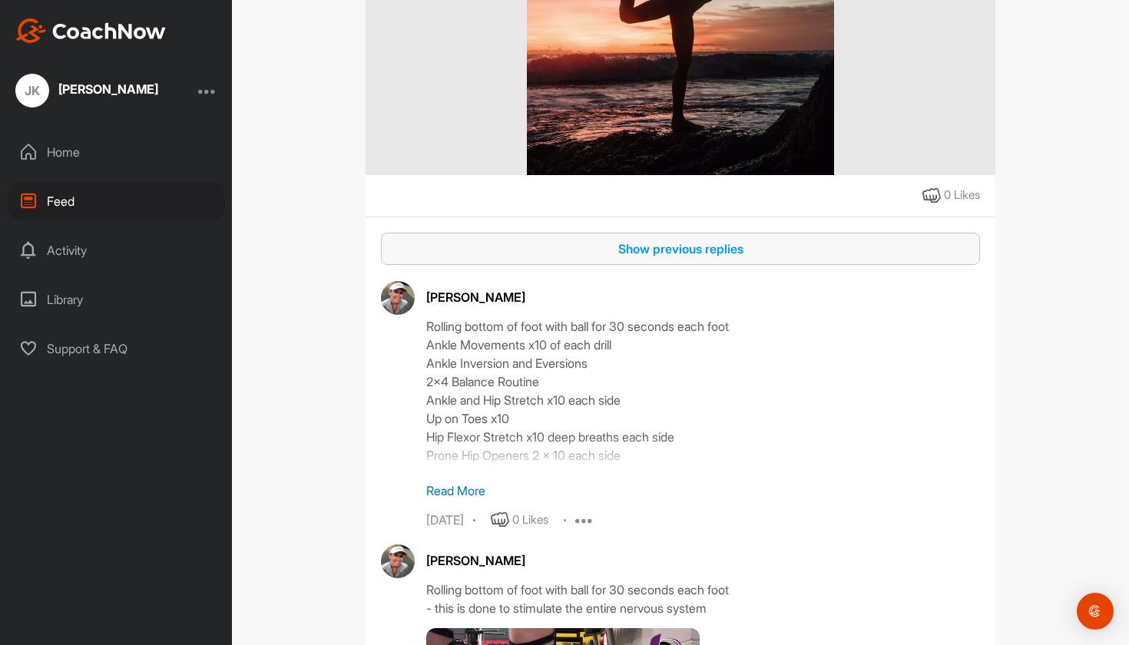
scroll to position [14747, 0]
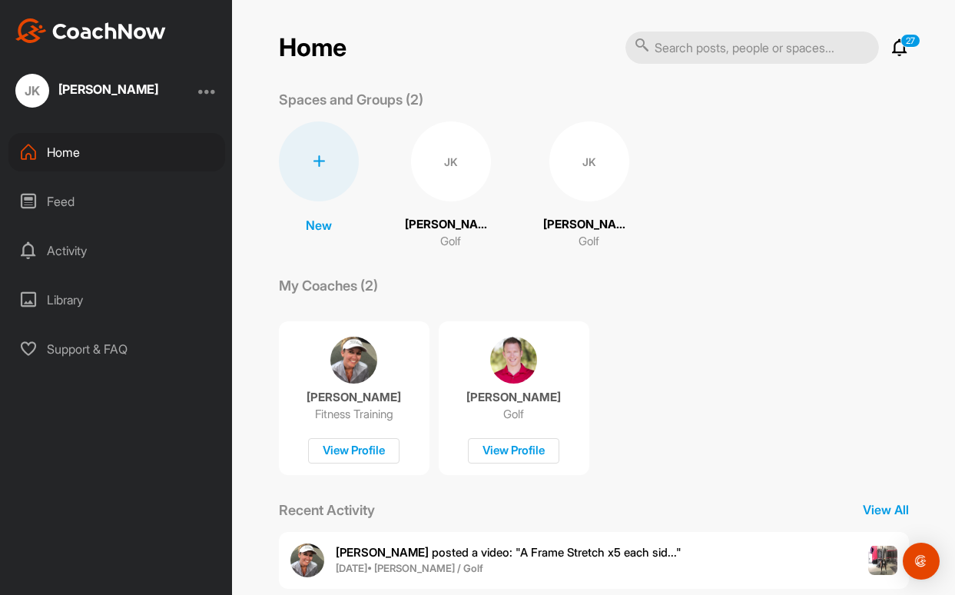
click at [58, 204] on div "Feed" at bounding box center [116, 201] width 217 height 38
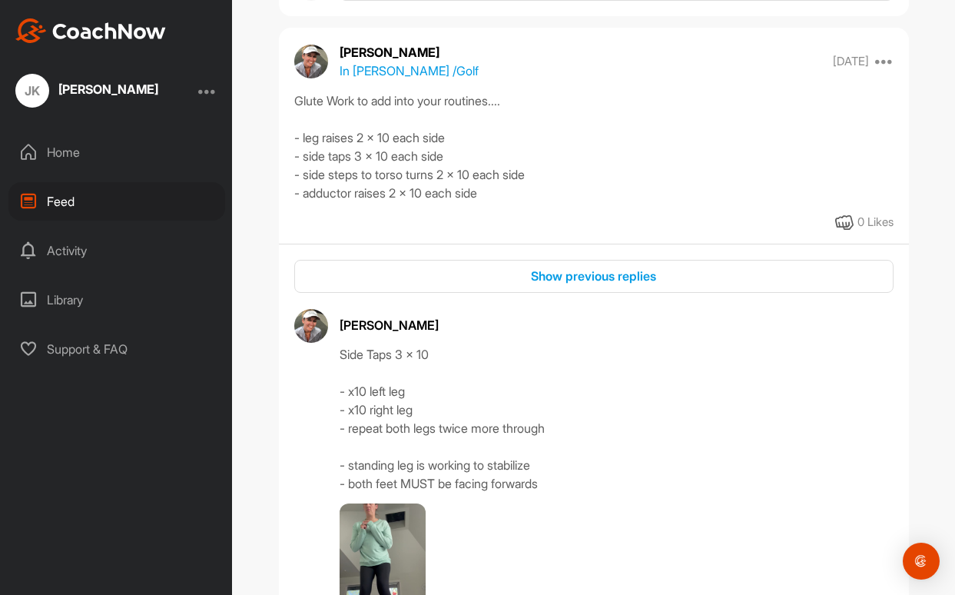
scroll to position [6924, 0]
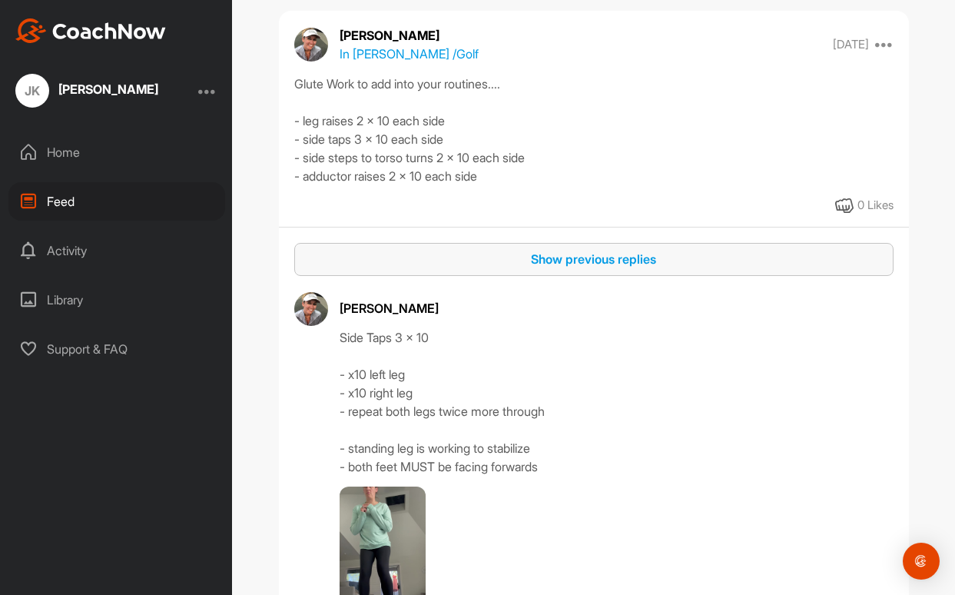
click at [552, 255] on div "Show previous replies" at bounding box center [594, 259] width 575 height 18
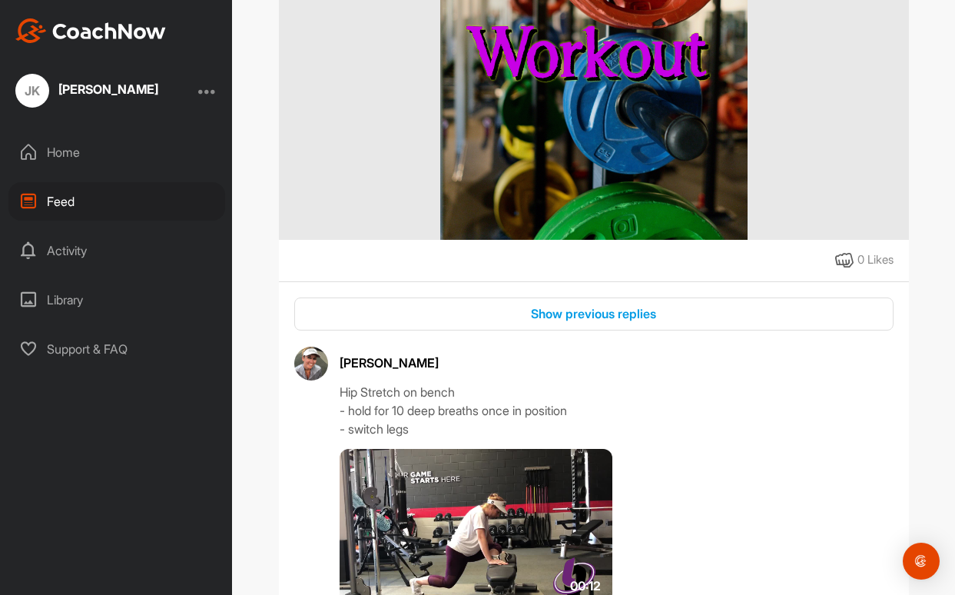
scroll to position [9873, 0]
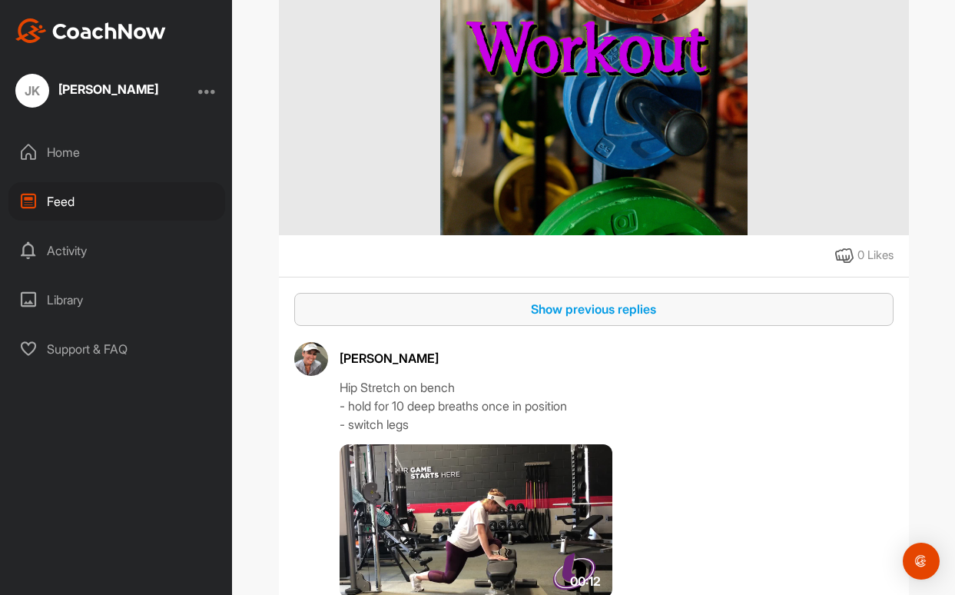
click at [552, 318] on div "Show previous replies" at bounding box center [594, 309] width 575 height 18
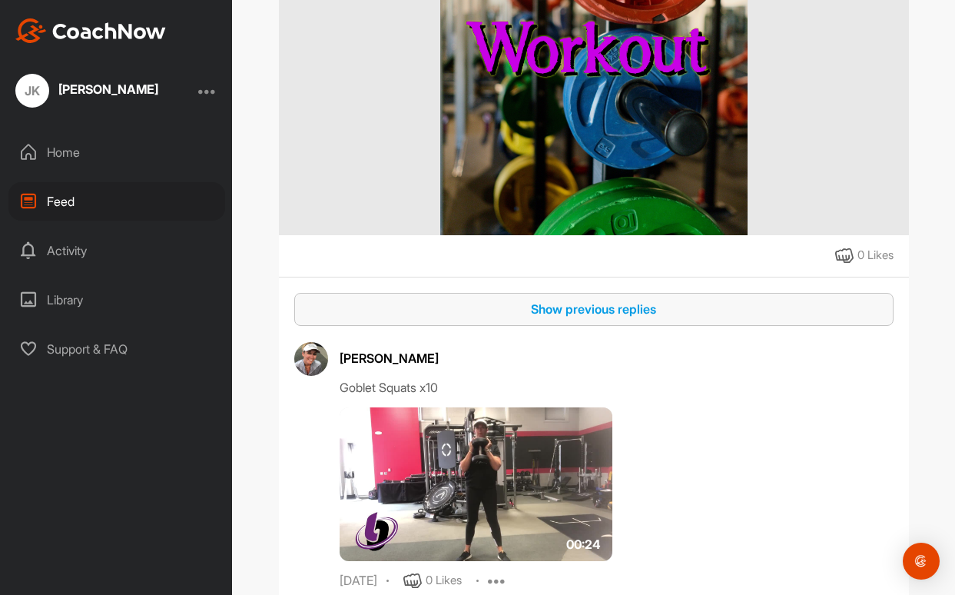
click at [581, 318] on div "Show previous replies" at bounding box center [594, 309] width 575 height 18
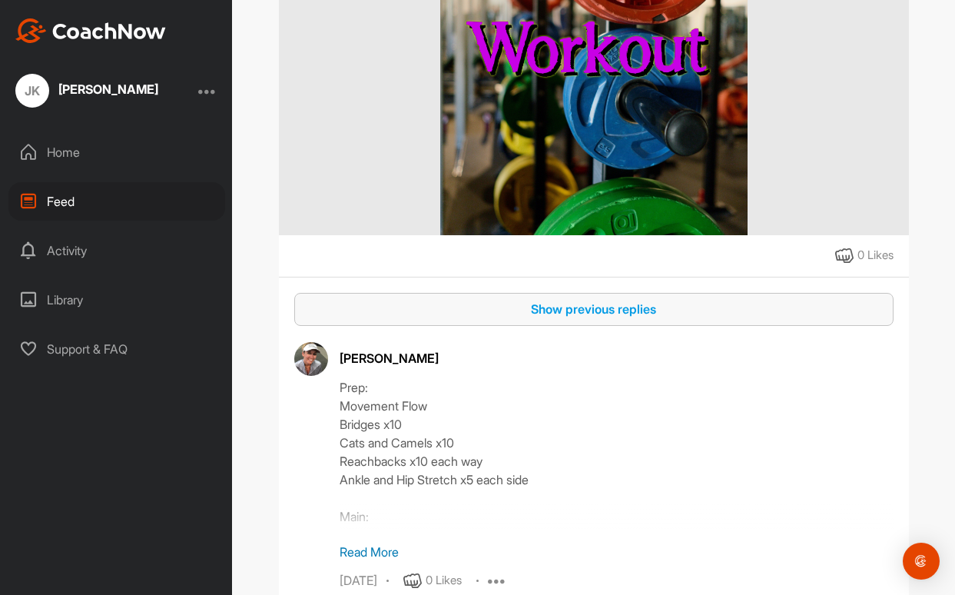
click at [348, 561] on p "Read More" at bounding box center [617, 551] width 554 height 18
click at [537, 318] on div "Show previous replies" at bounding box center [594, 309] width 575 height 18
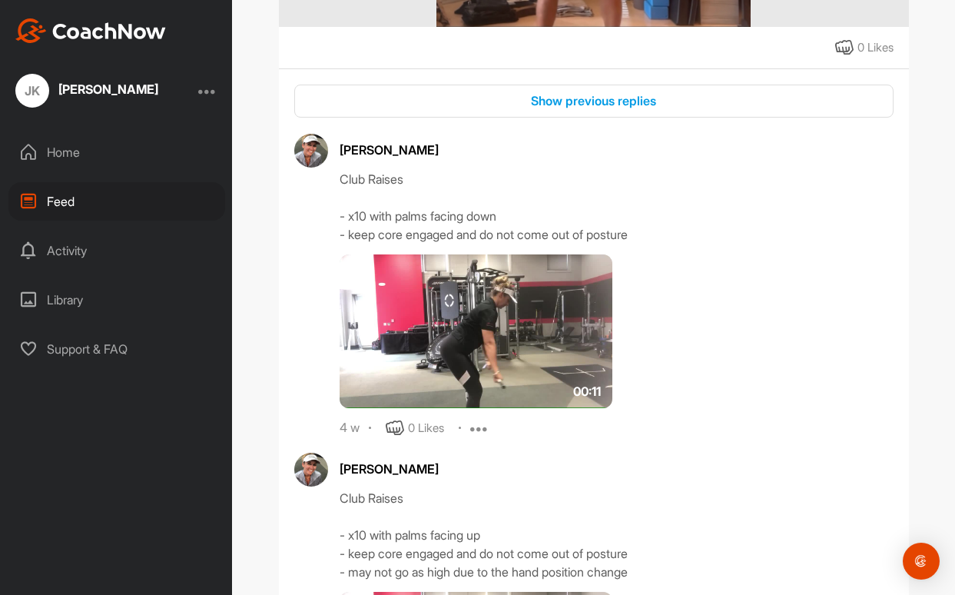
scroll to position [549, 0]
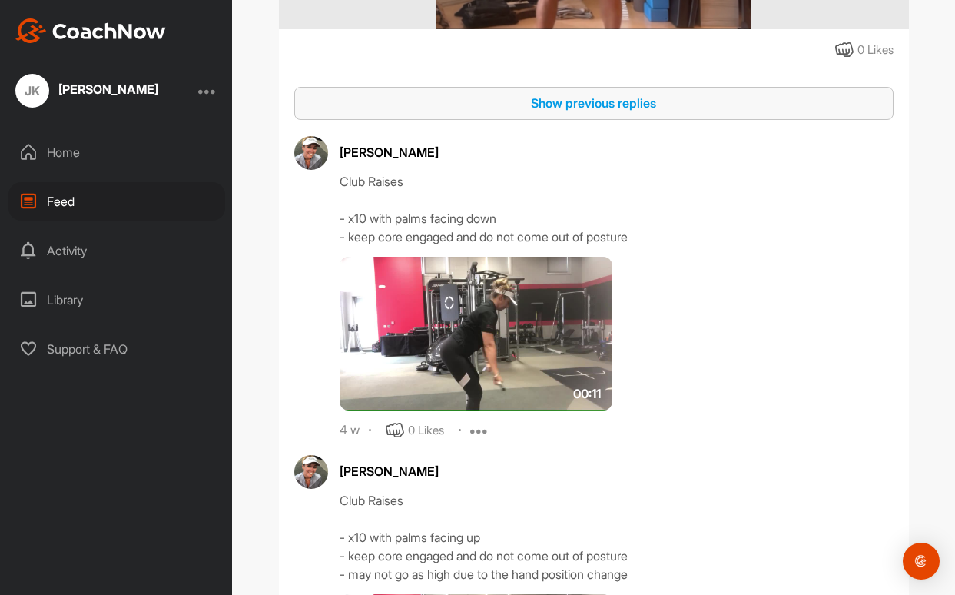
click at [570, 98] on div "Show previous replies" at bounding box center [594, 103] width 575 height 18
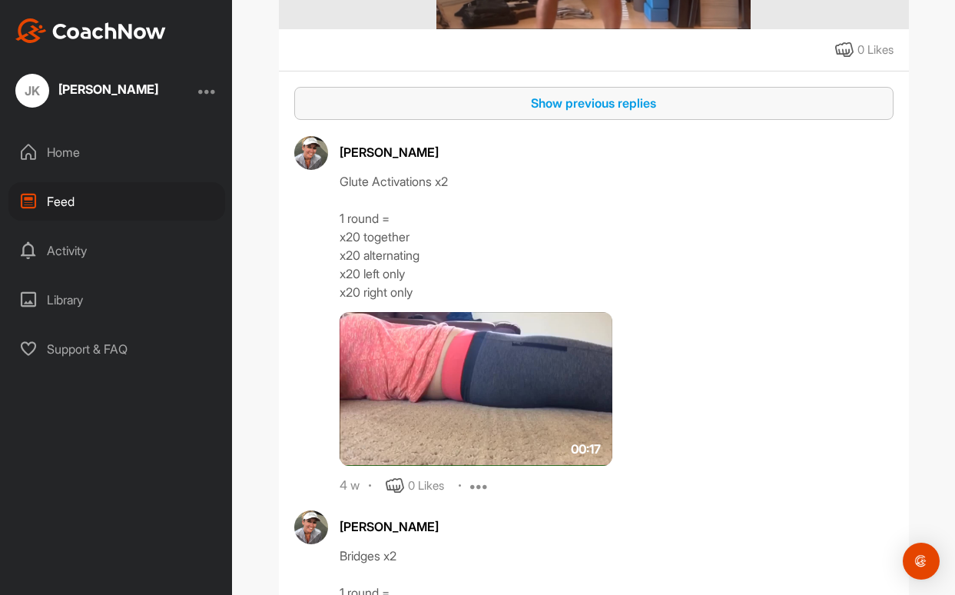
click at [567, 99] on div "Show previous replies" at bounding box center [594, 103] width 575 height 18
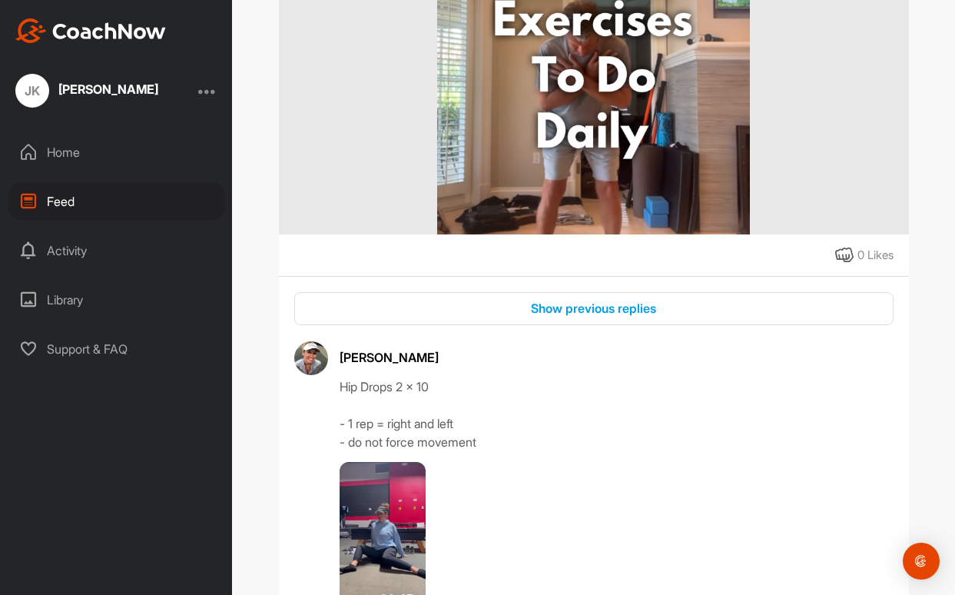
scroll to position [5679, 0]
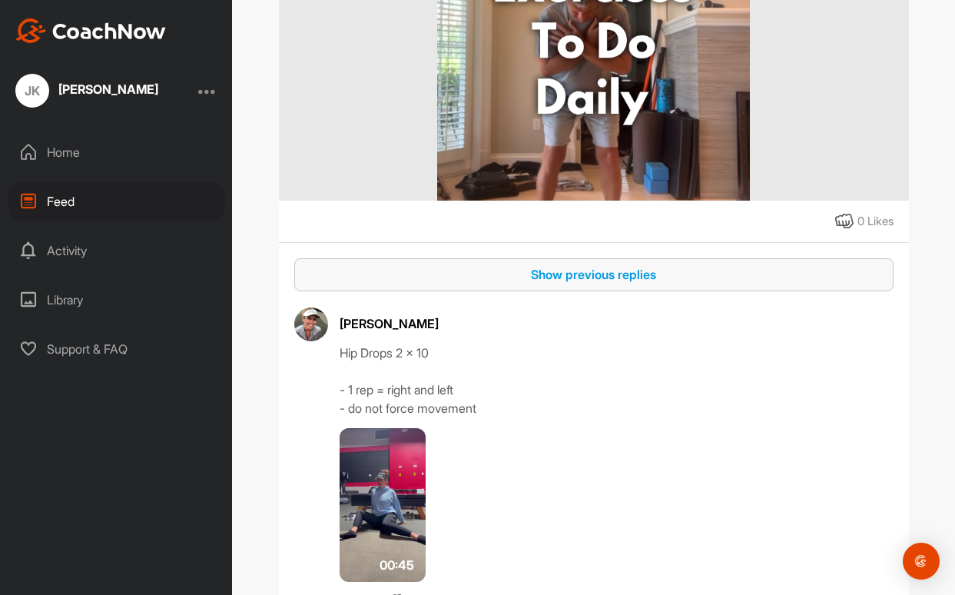
click at [549, 276] on div "Show previous replies" at bounding box center [594, 274] width 575 height 18
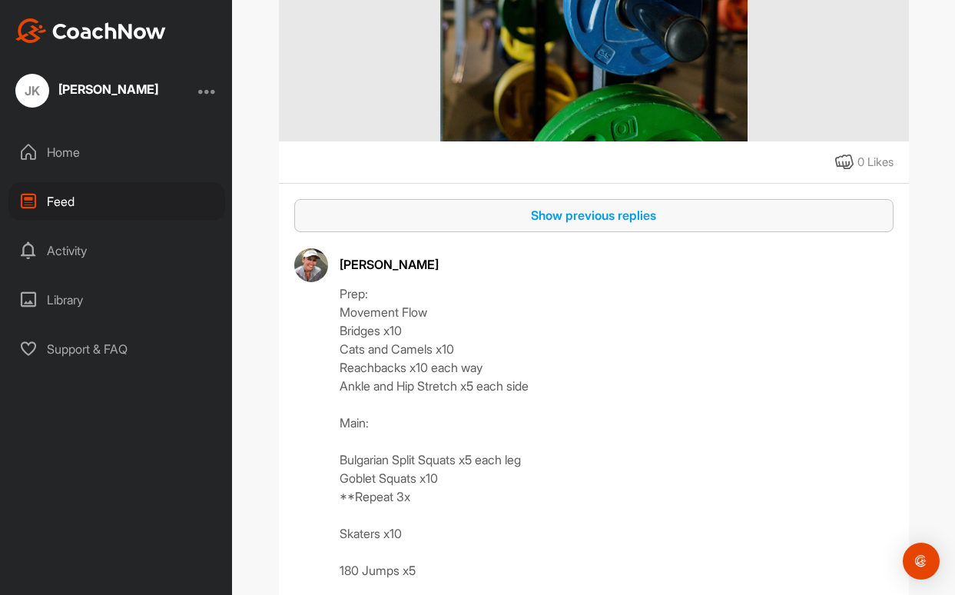
scroll to position [15639, 0]
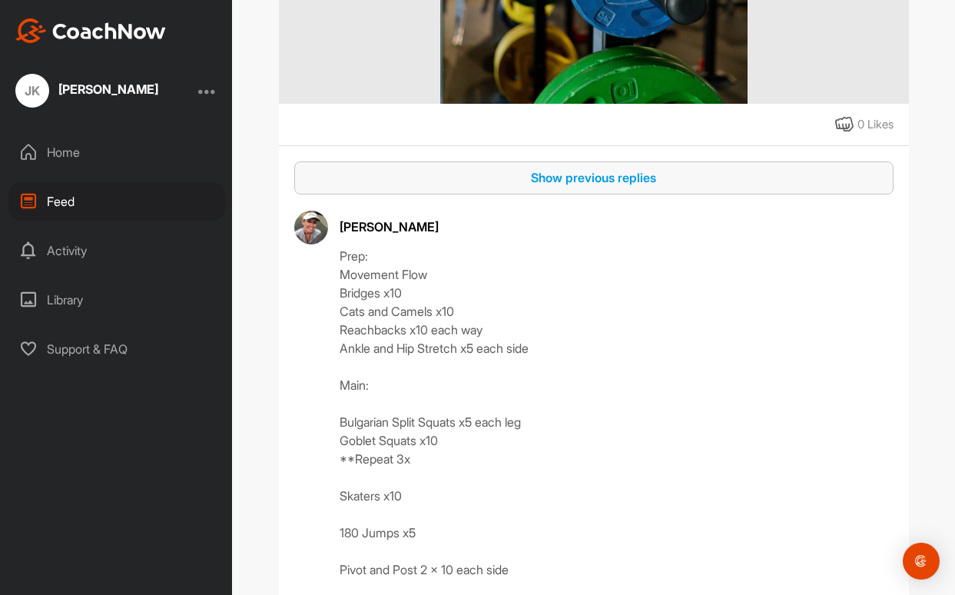
click at [611, 187] on div "Show previous replies" at bounding box center [594, 177] width 575 height 18
click at [625, 187] on div "Show previous replies" at bounding box center [594, 177] width 575 height 18
click at [593, 187] on div "Show previous replies" at bounding box center [594, 177] width 575 height 18
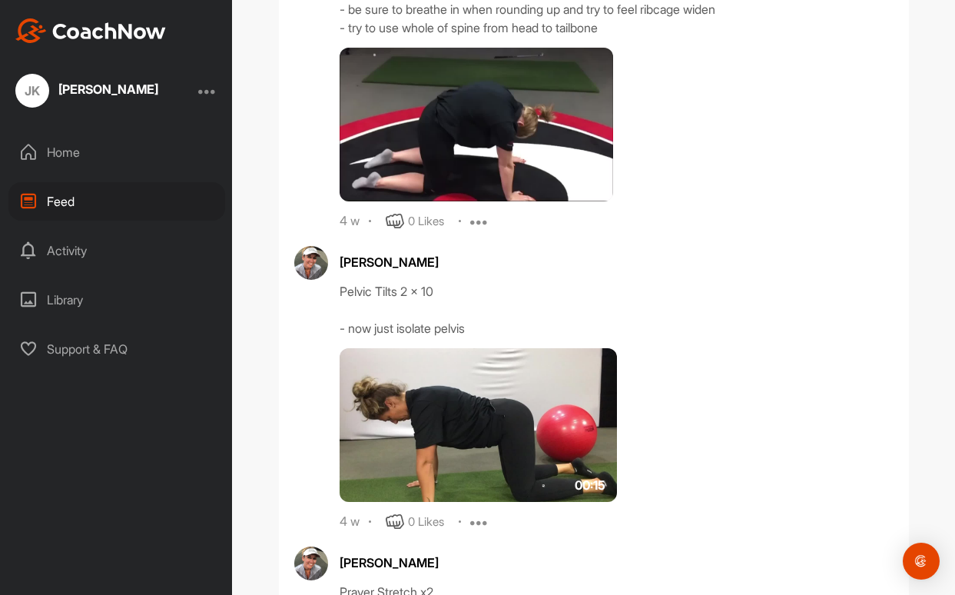
scroll to position [988, 0]
